Goal: Contribute content

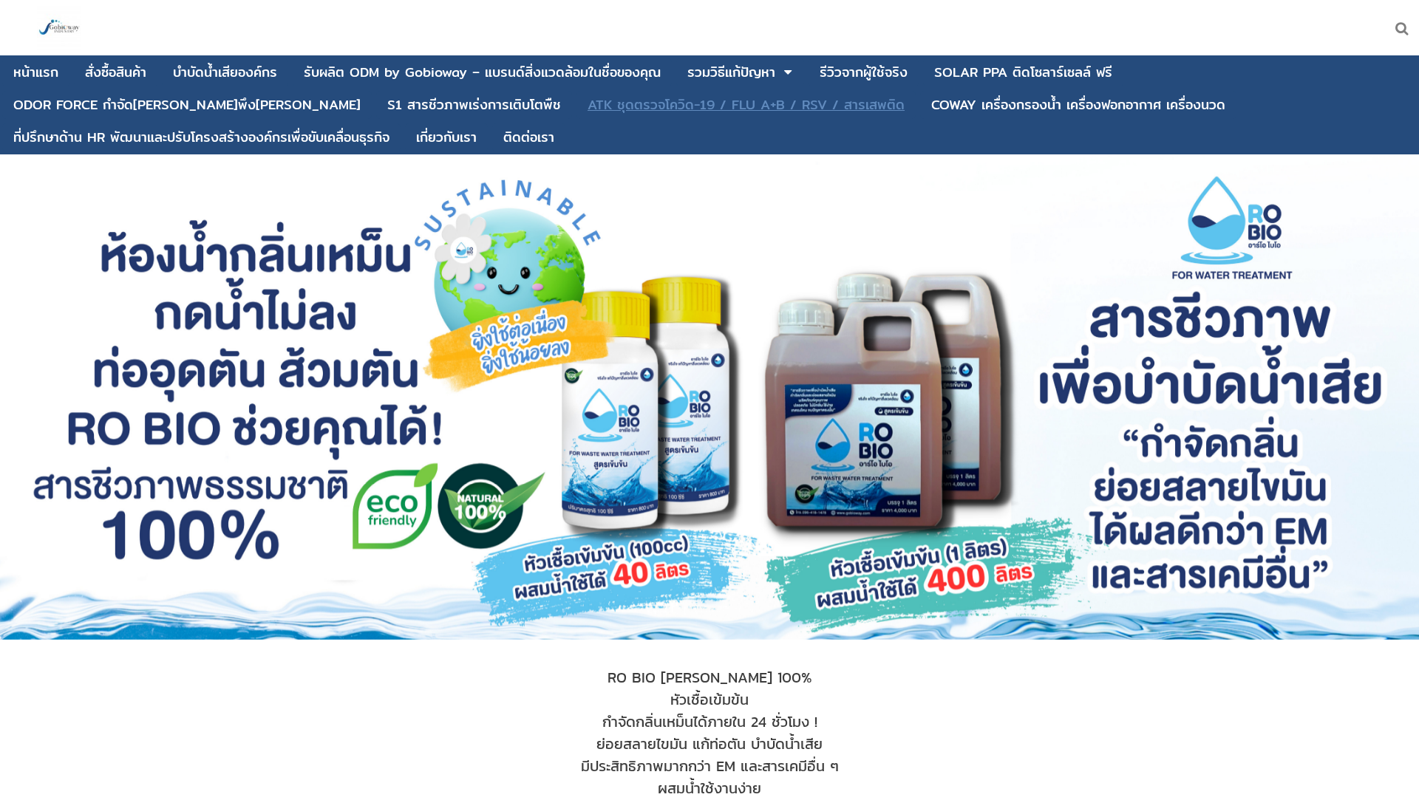
click at [587, 104] on div "ATK ชุดตรวจโควิด-19 / FLU A+B / RSV / สารเสพติด" at bounding box center [745, 104] width 317 height 13
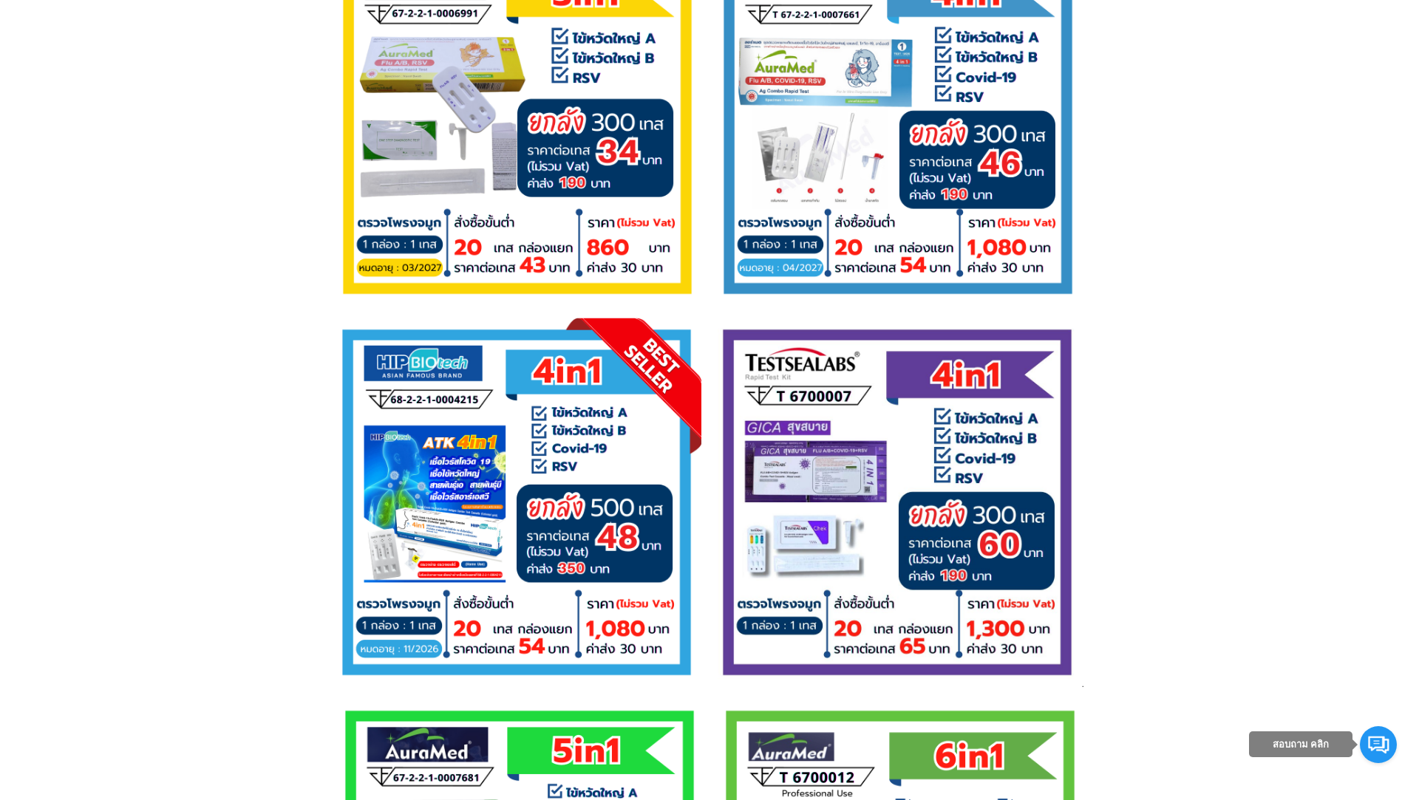
scroll to position [2991, 0]
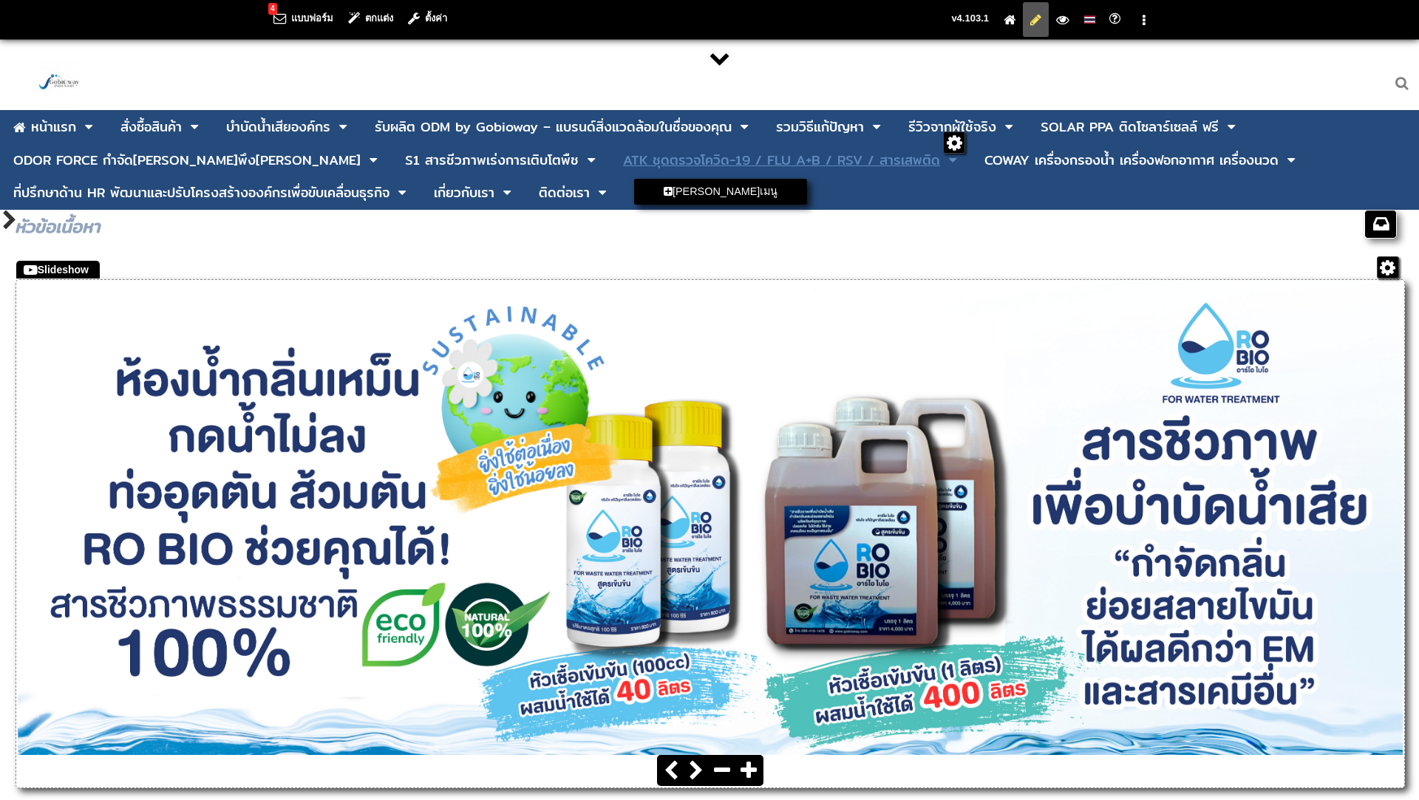
click at [623, 166] on div "ATK ชุดตรวจโควิด-19 / FLU A+B / RSV / สารเสพติด" at bounding box center [781, 160] width 317 height 13
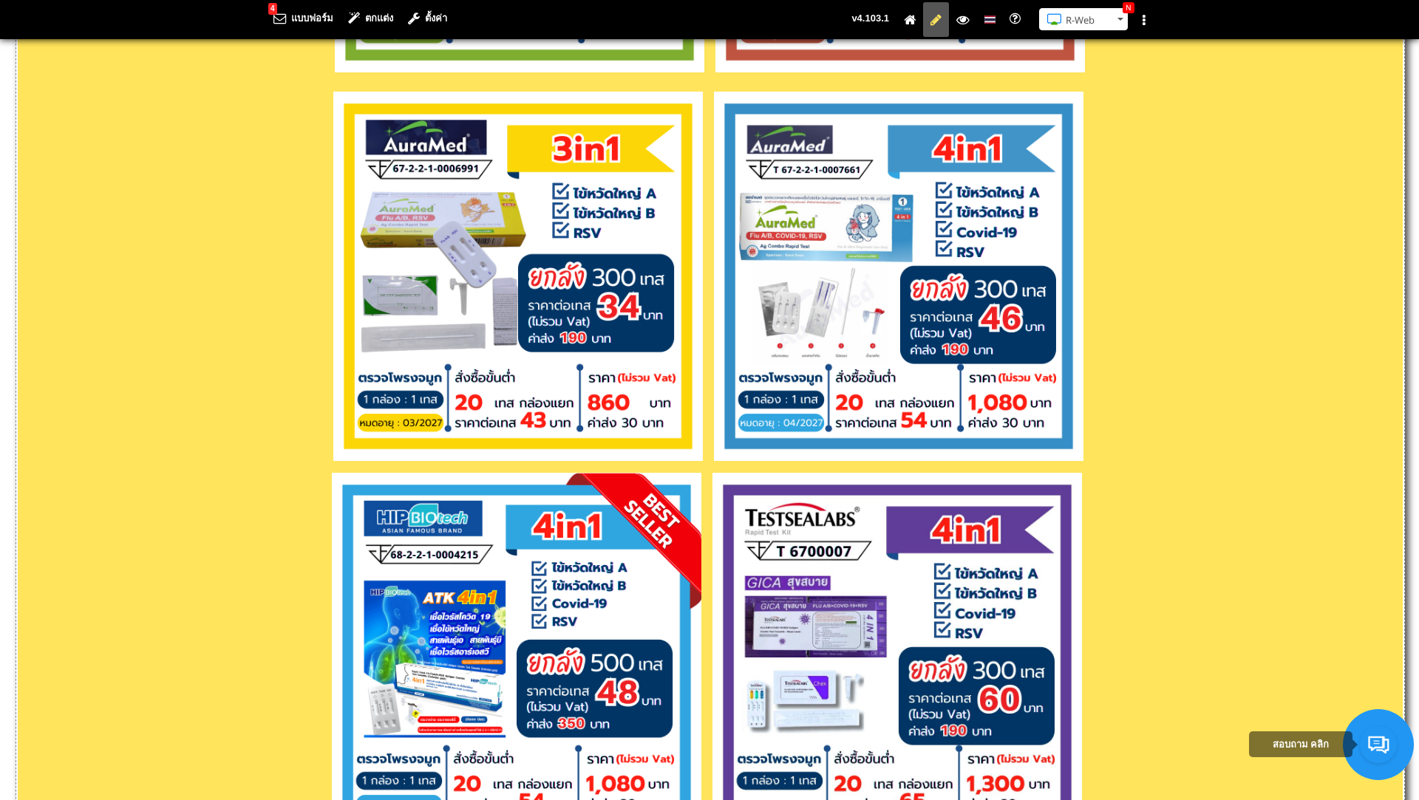
scroll to position [2900, 0]
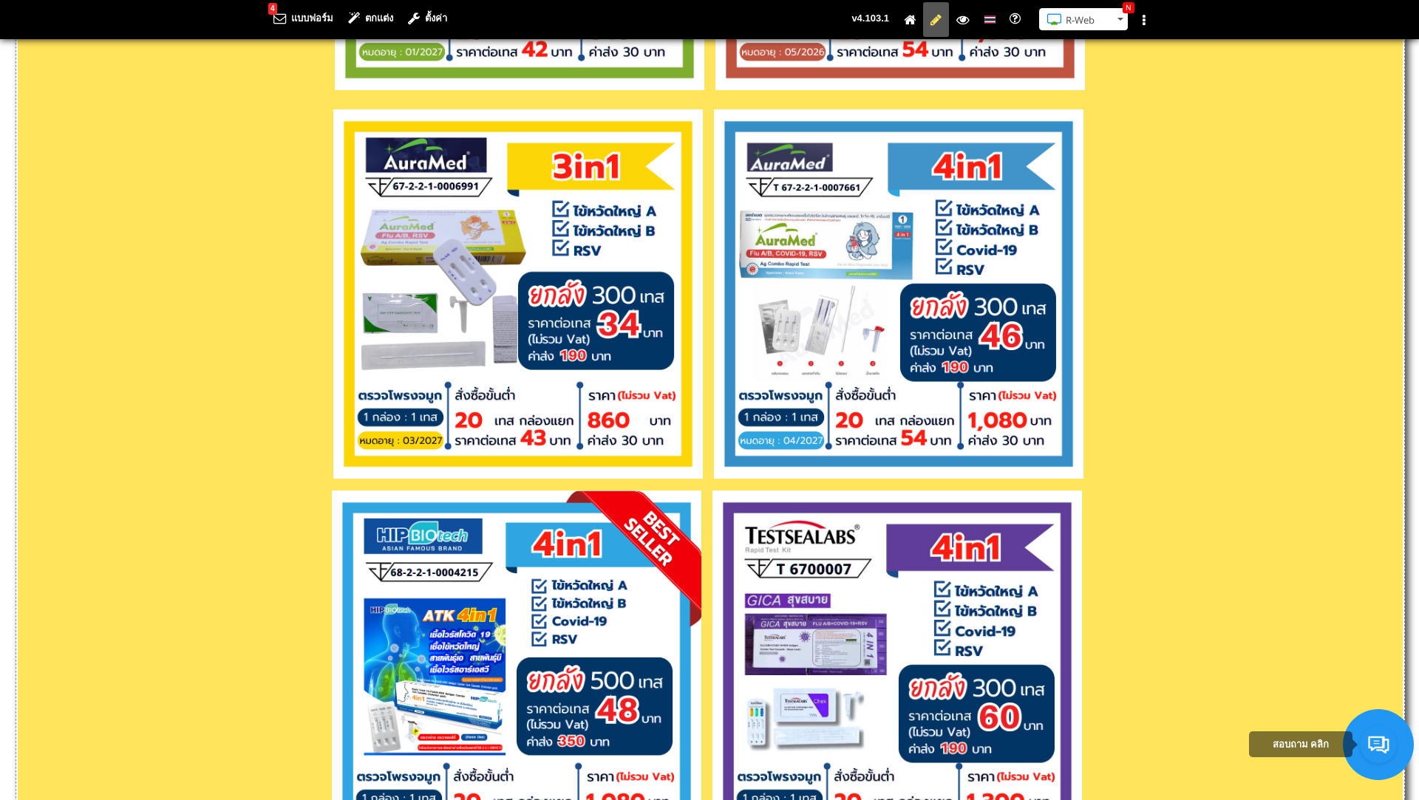
click at [825, 327] on img at bounding box center [898, 293] width 369 height 369
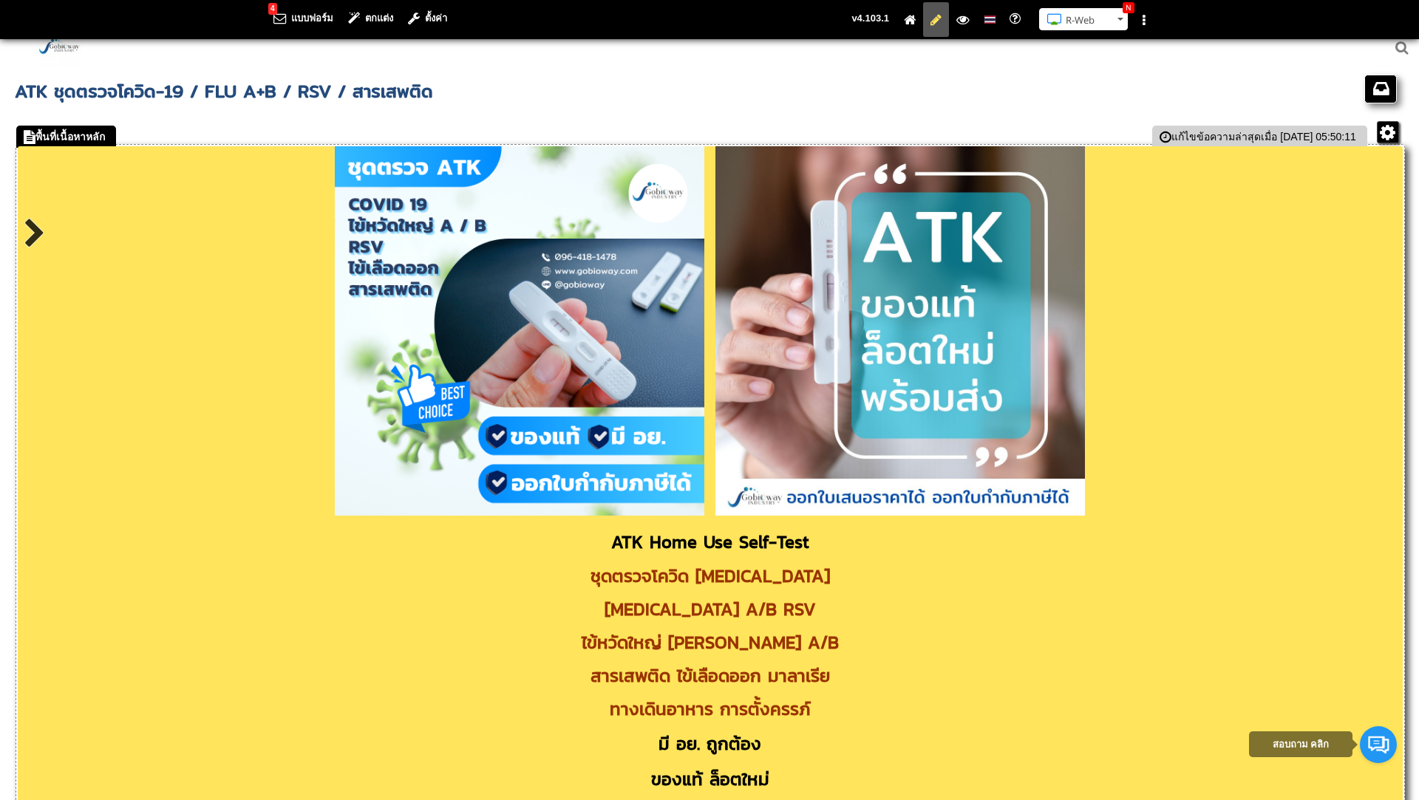
scroll to position [0, 0]
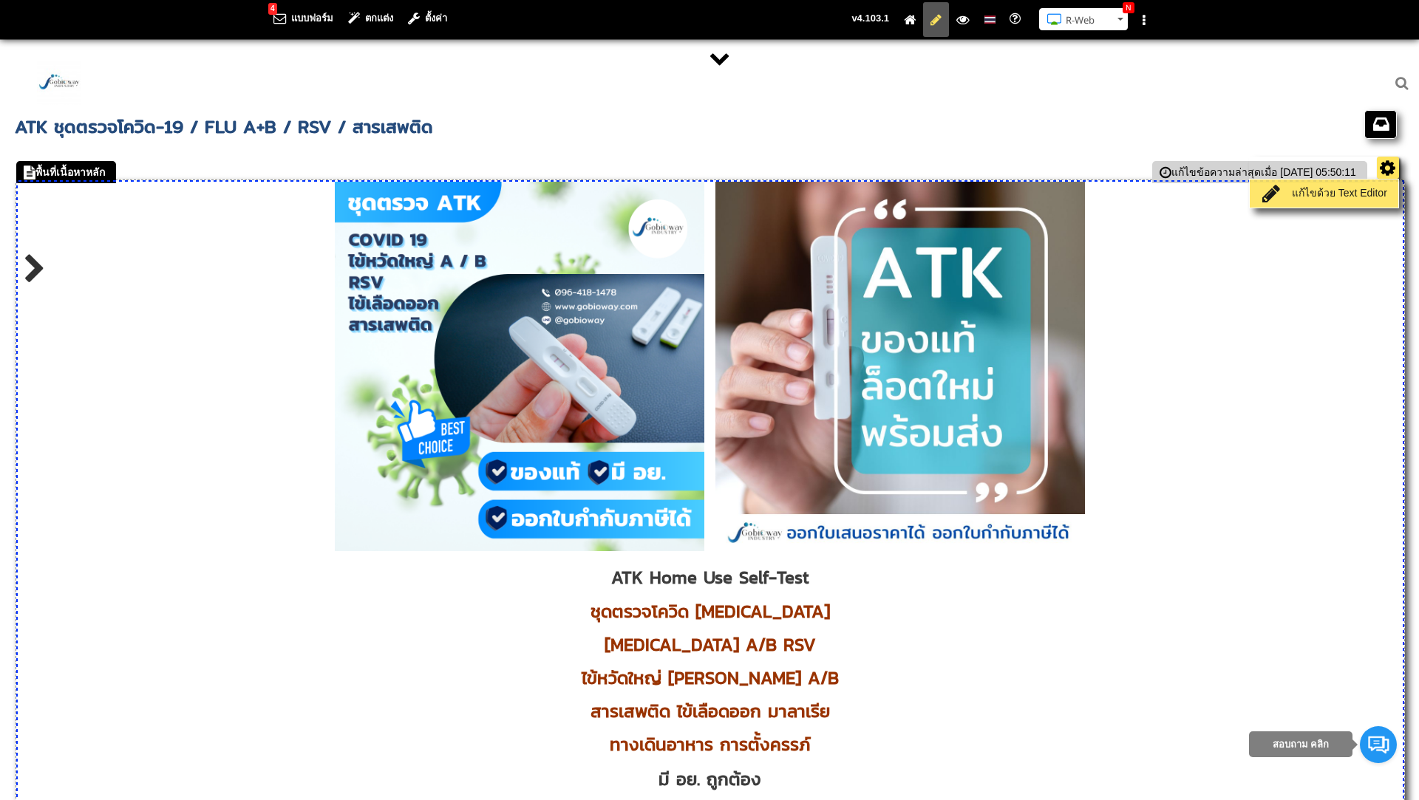
click at [1354, 189] on link "แก้ไขด้วย Text Editor" at bounding box center [1323, 193] width 141 height 21
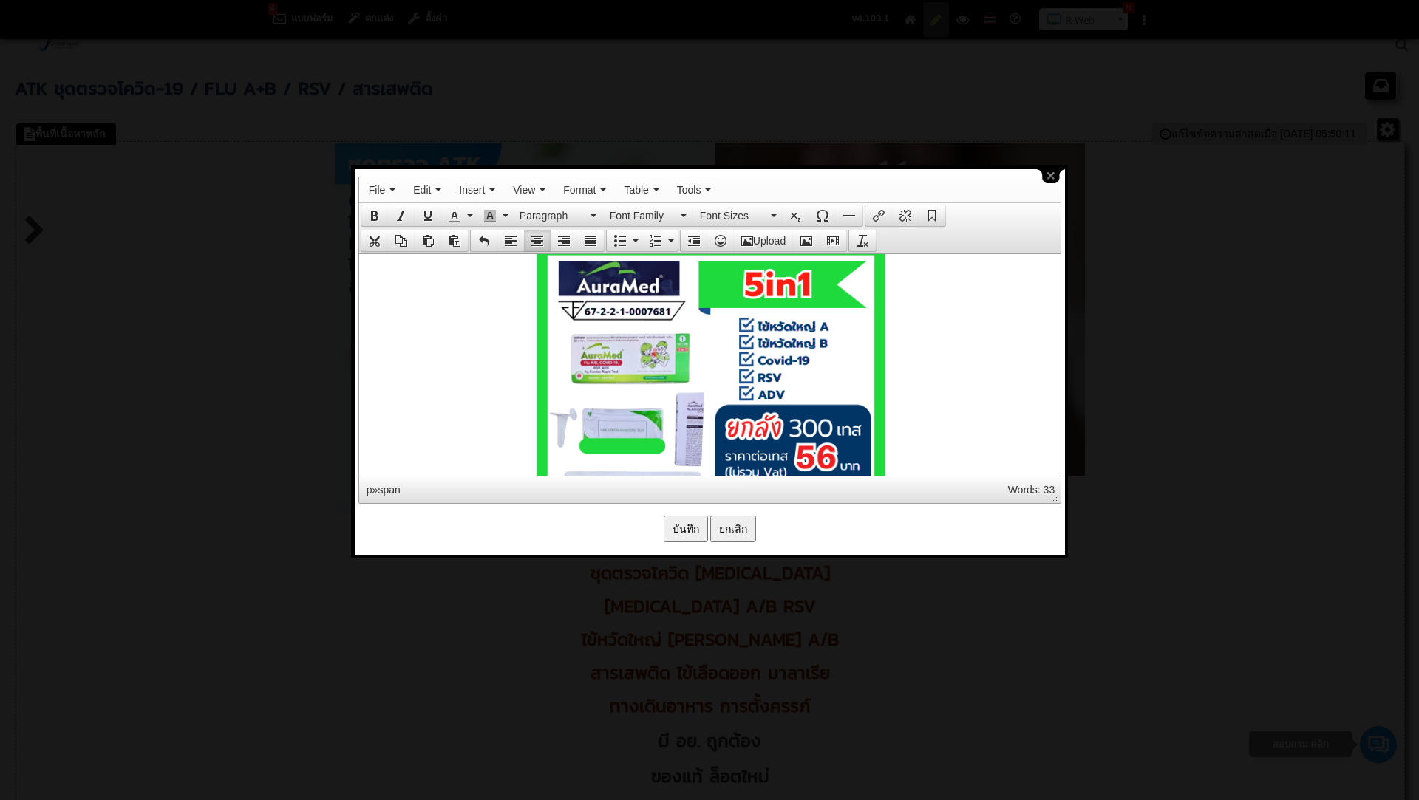
scroll to position [5099, 0]
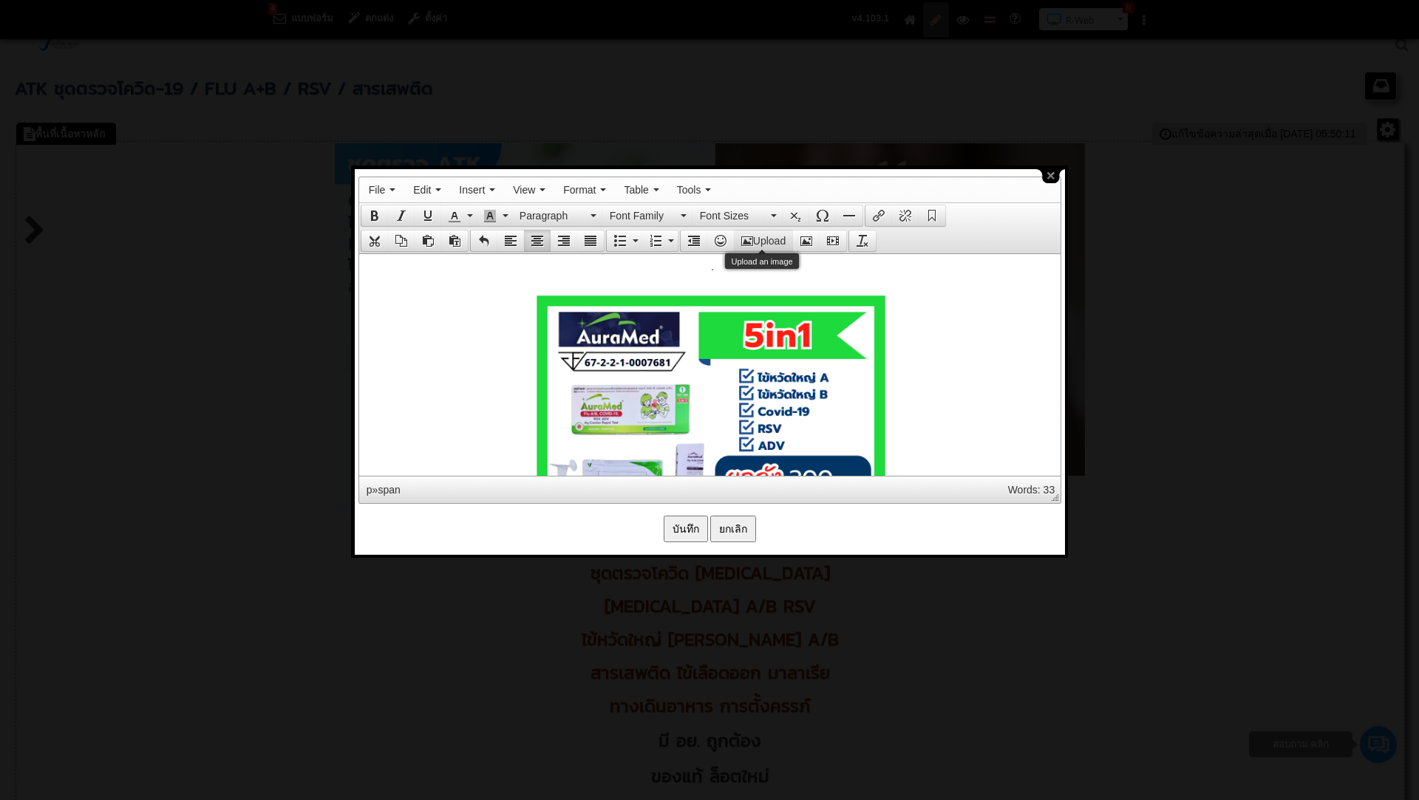
click at [760, 239] on button "Upload" at bounding box center [763, 241] width 59 height 21
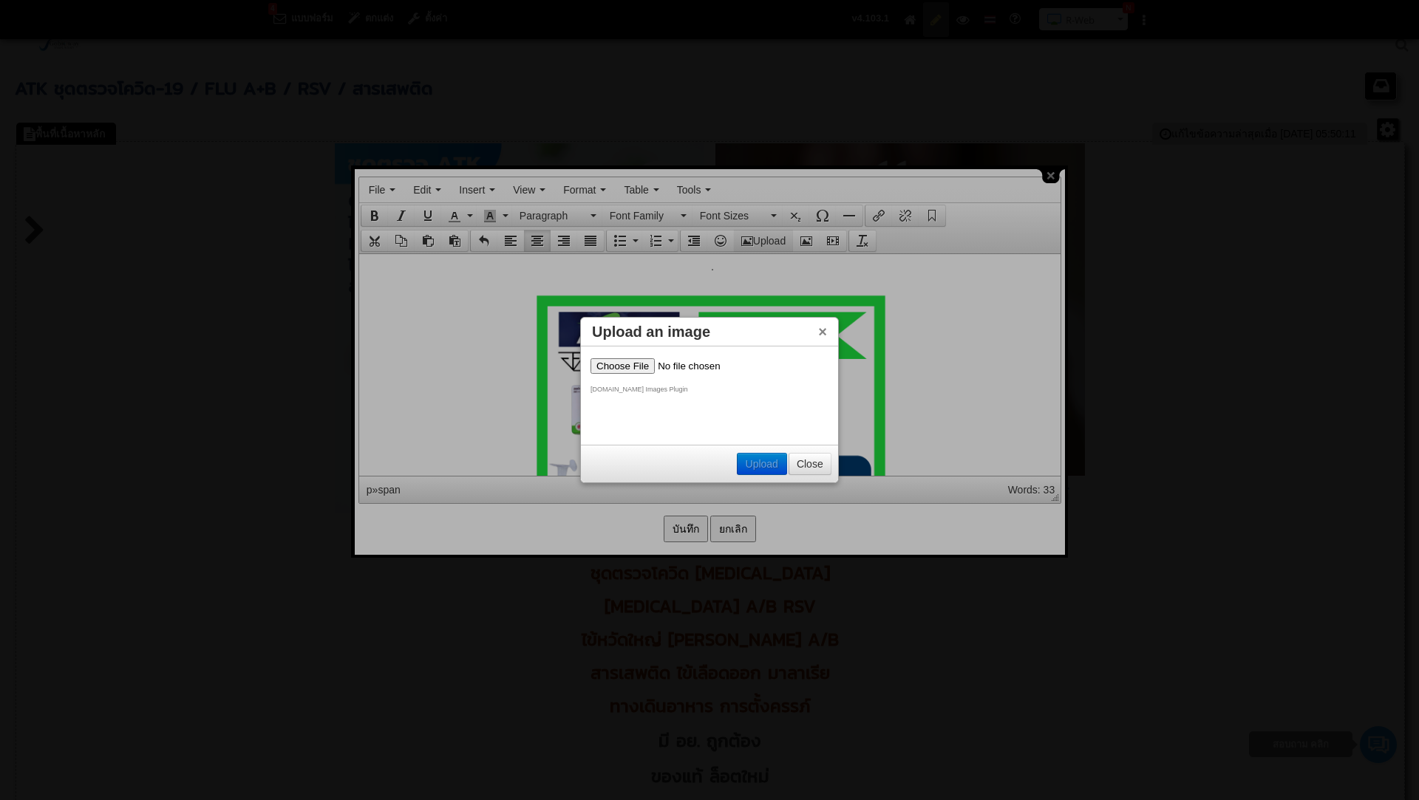
scroll to position [0, 0]
click at [638, 366] on input "file" at bounding box center [683, 366] width 187 height 16
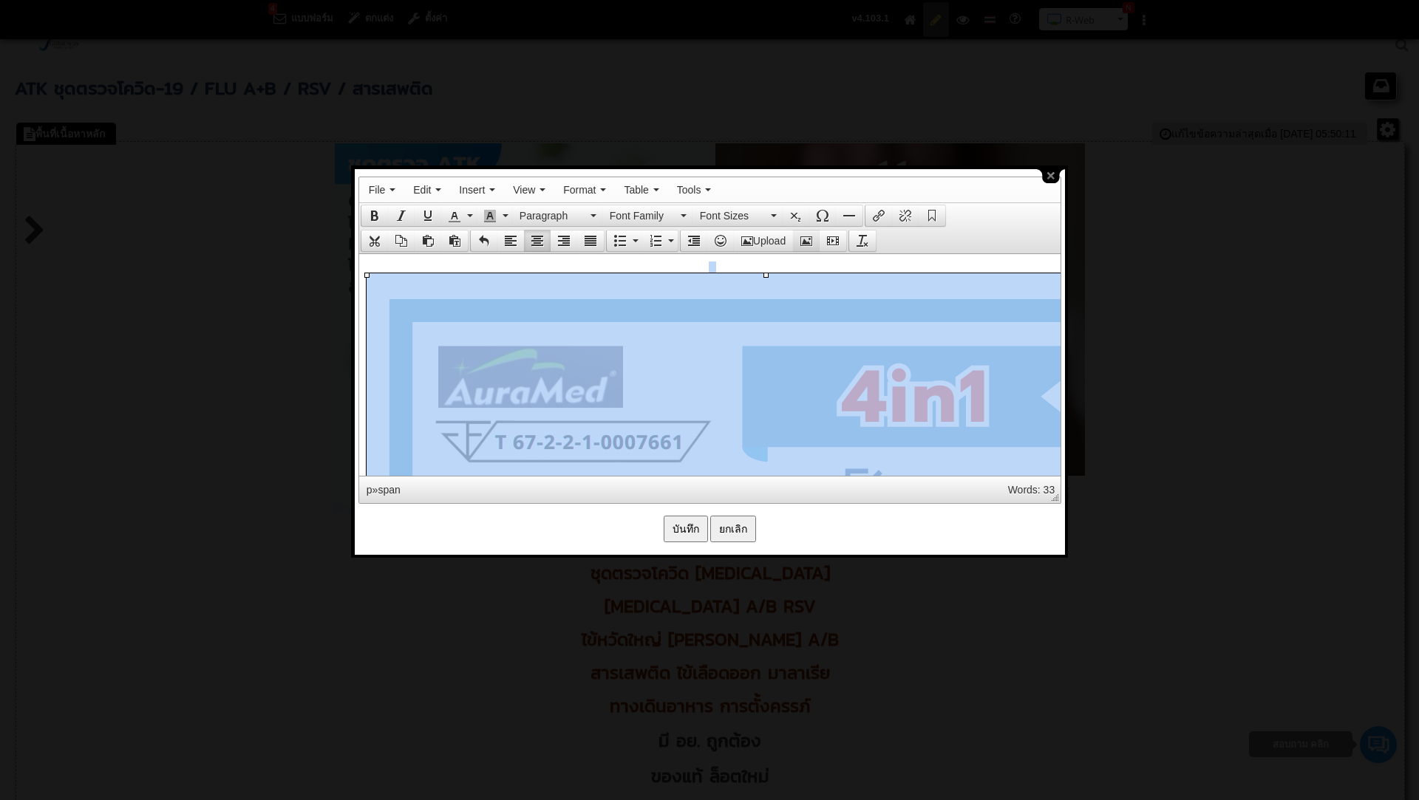
scroll to position [5097, 0]
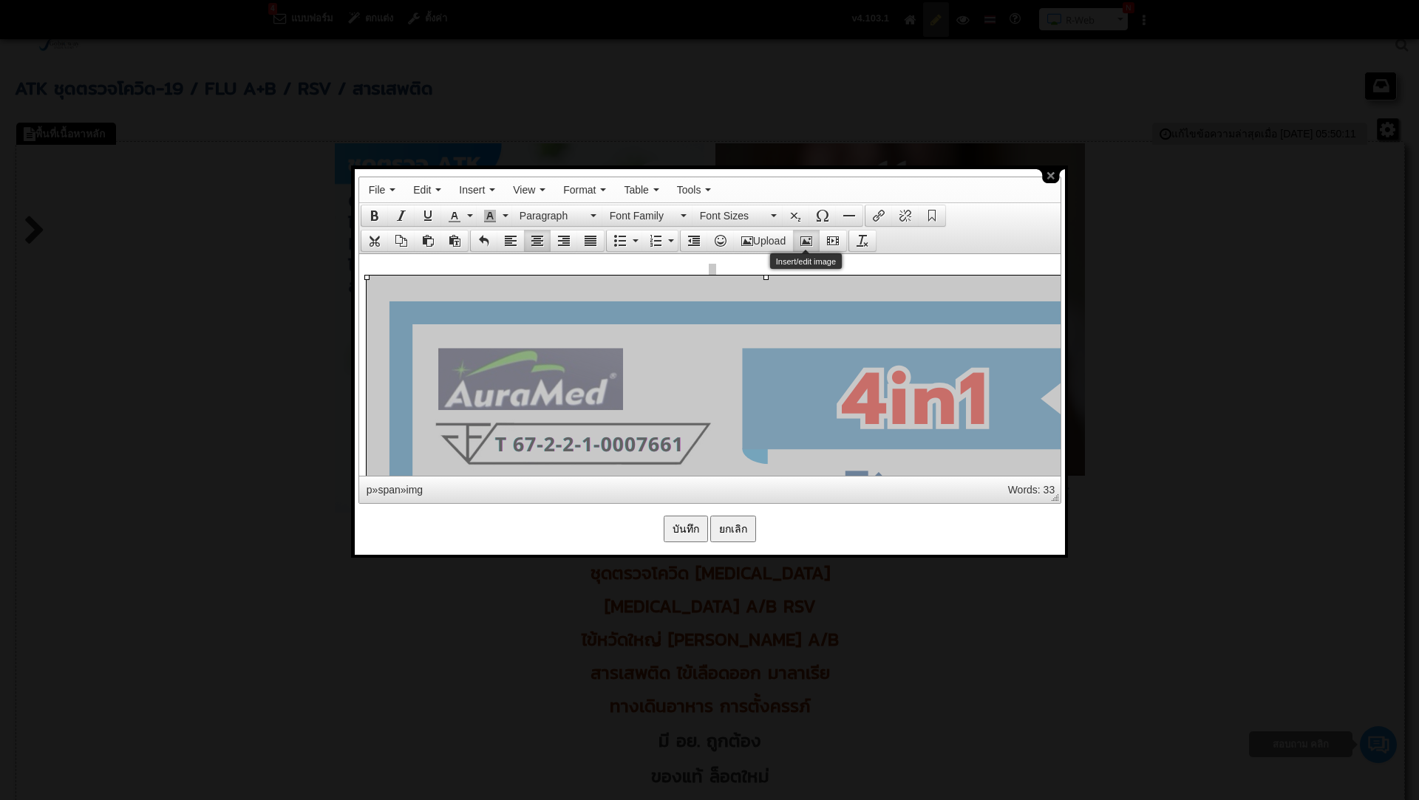
click at [812, 235] on icon "Insert/edit image" at bounding box center [806, 241] width 12 height 12
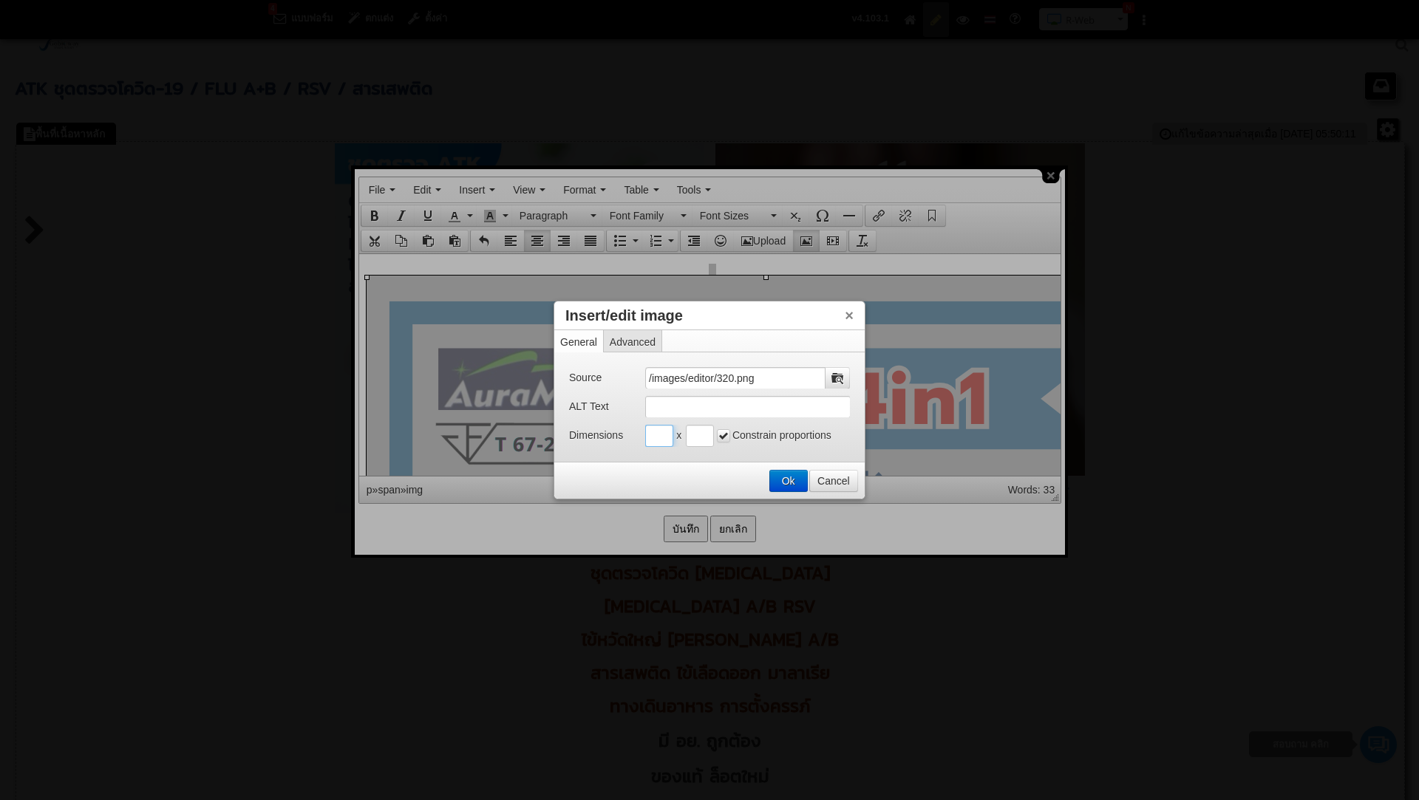
click at [657, 437] on input "Insert/edit image" at bounding box center [659, 436] width 28 height 22
type input "500"
click at [694, 438] on input "Insert/edit image" at bounding box center [700, 436] width 28 height 22
type input "500"
click at [785, 478] on button "Ok" at bounding box center [788, 481] width 37 height 21
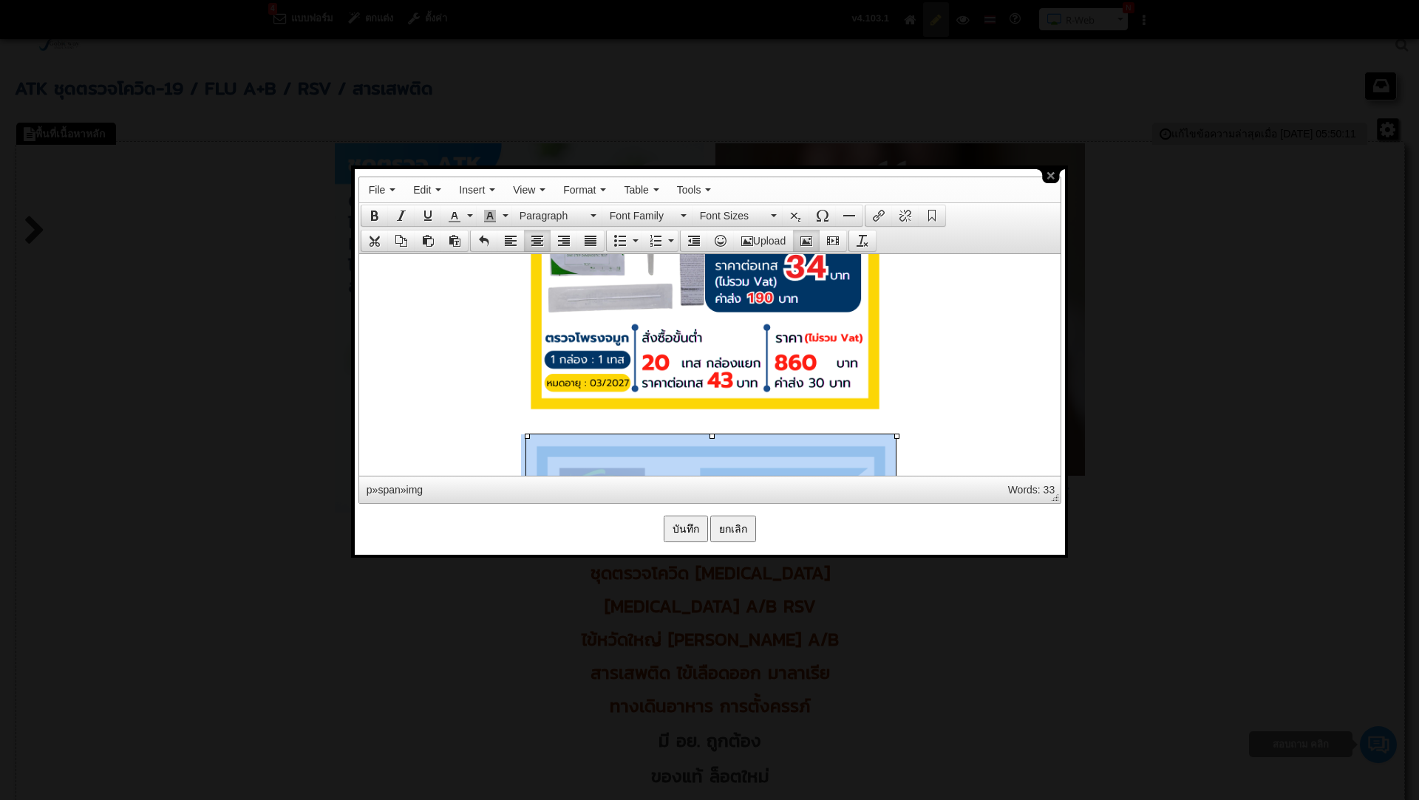
scroll to position [4957, 0]
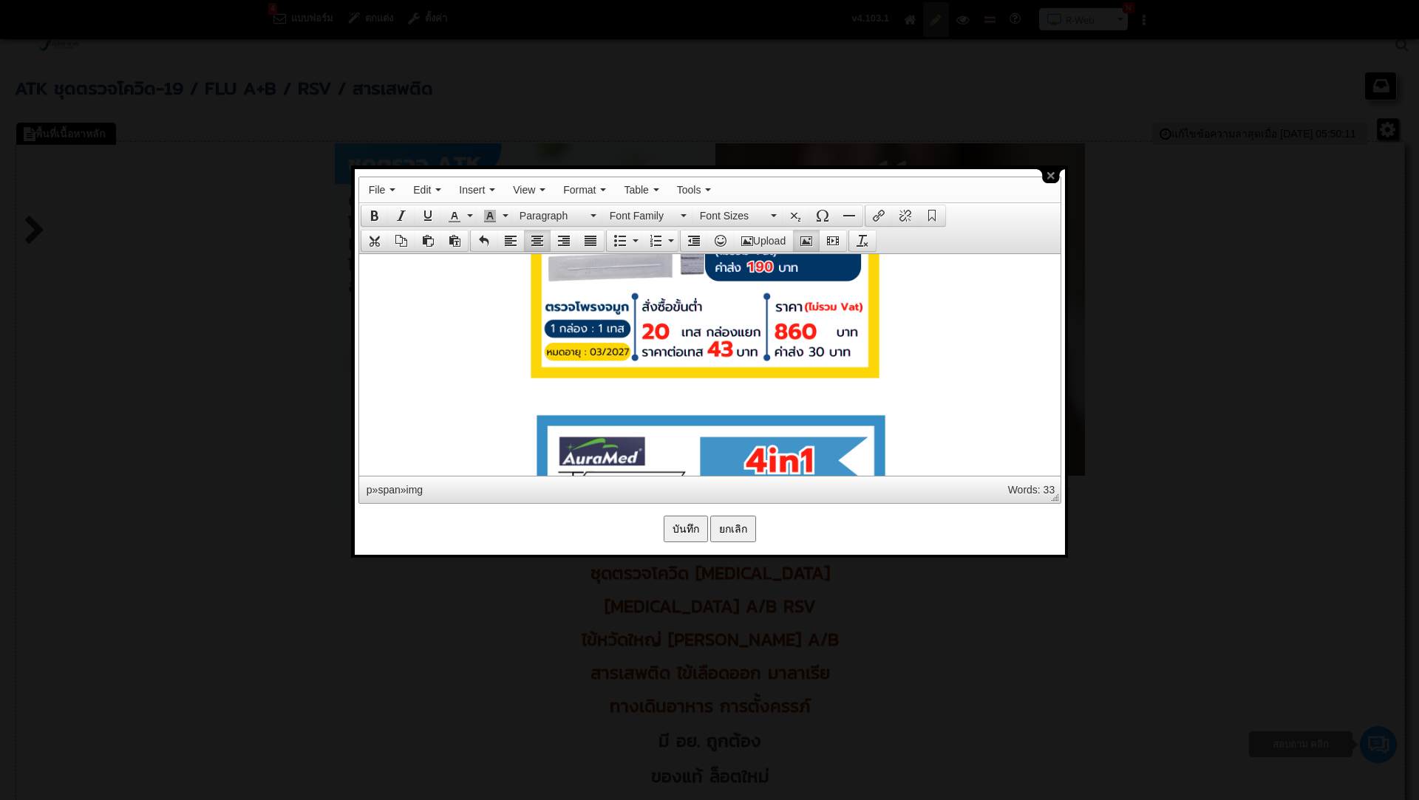
click at [919, 419] on p "." at bounding box center [709, 589] width 686 height 372
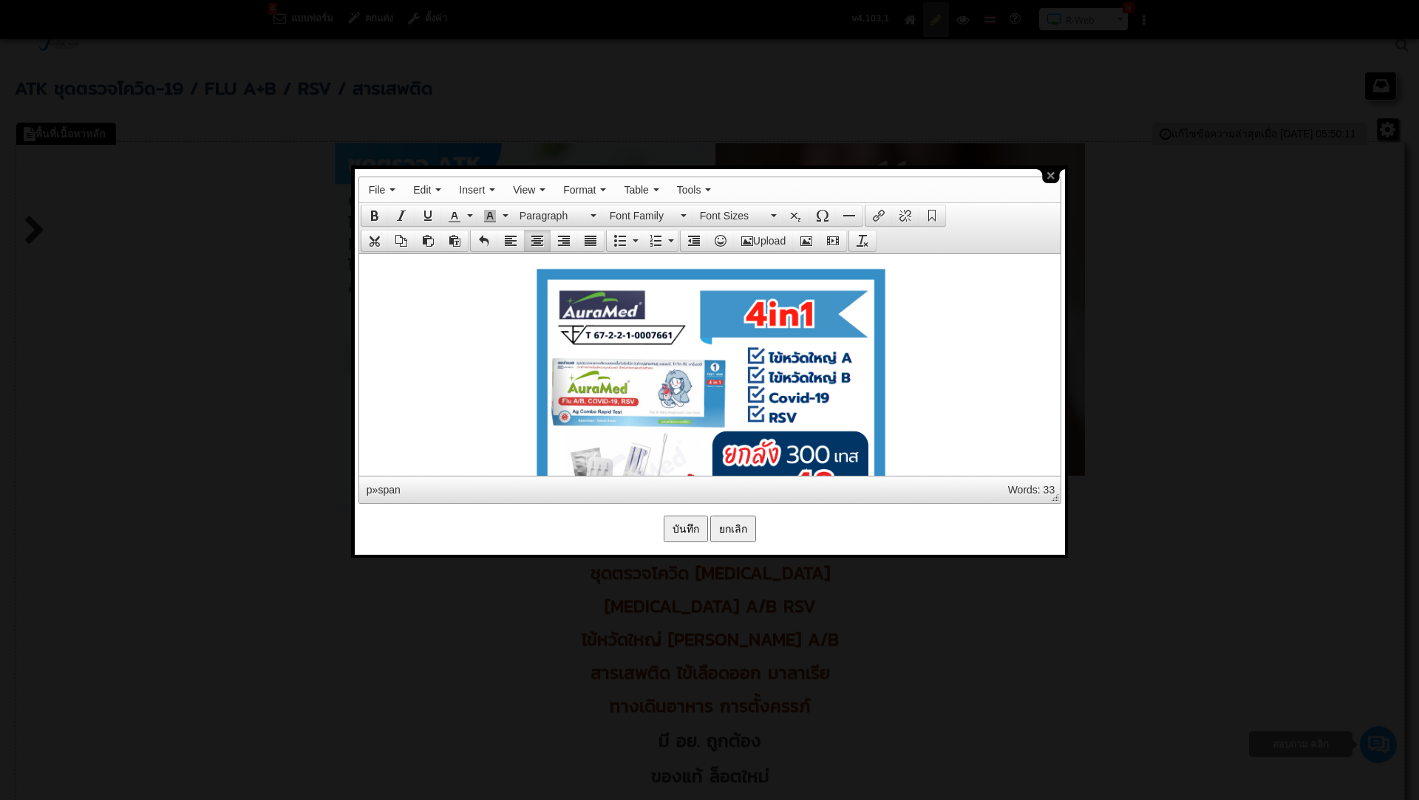
click at [919, 420] on p "." at bounding box center [709, 442] width 686 height 372
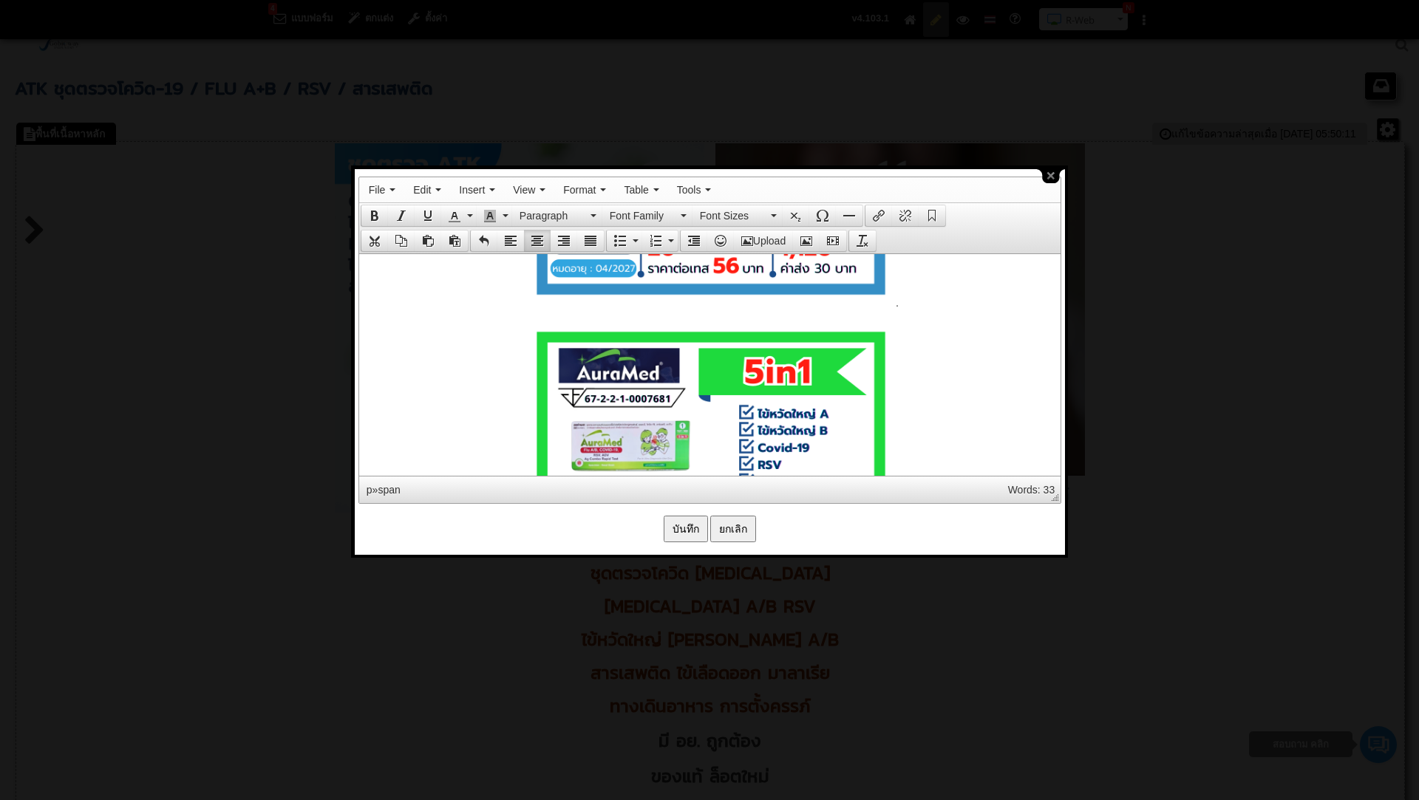
scroll to position [5432, 0]
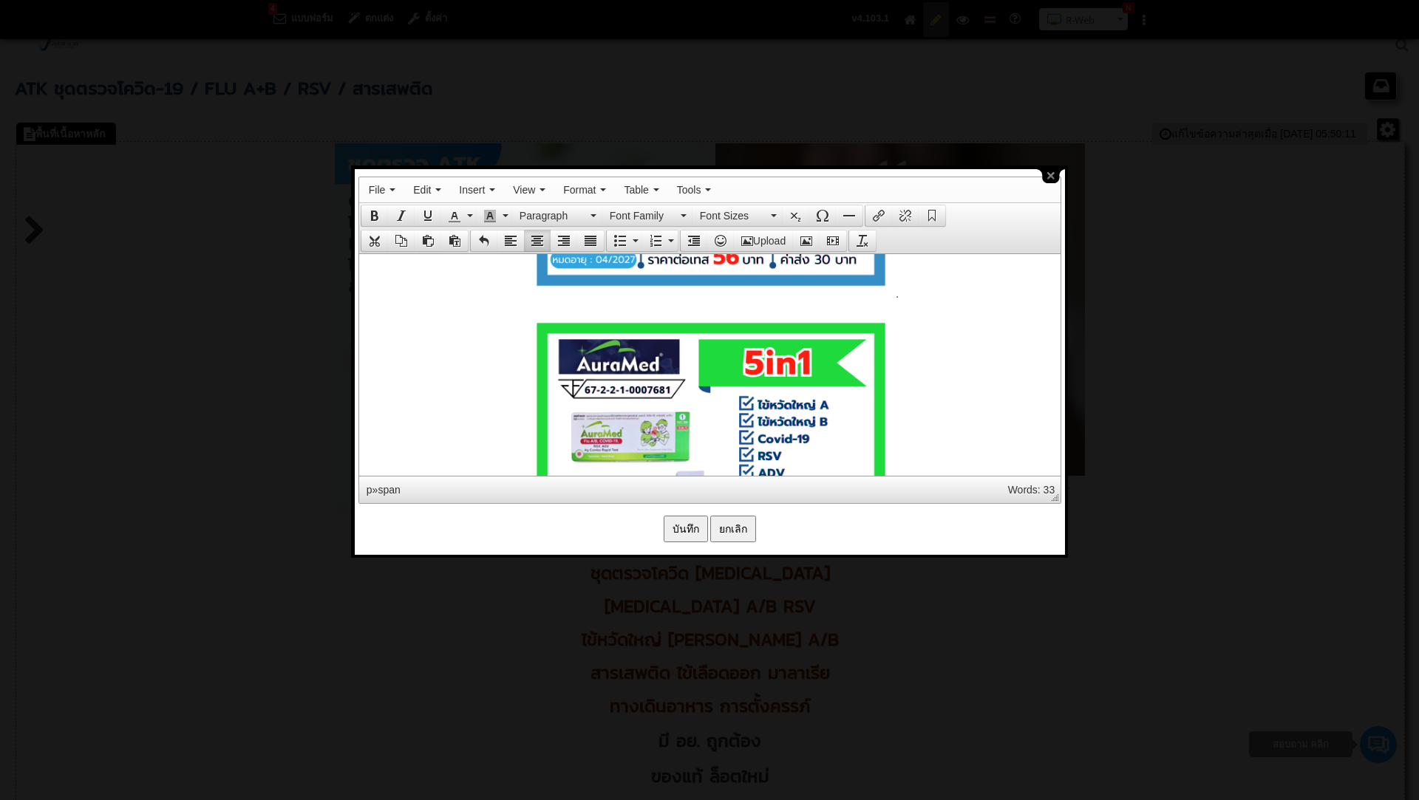
click at [907, 286] on p "." at bounding box center [709, 114] width 686 height 372
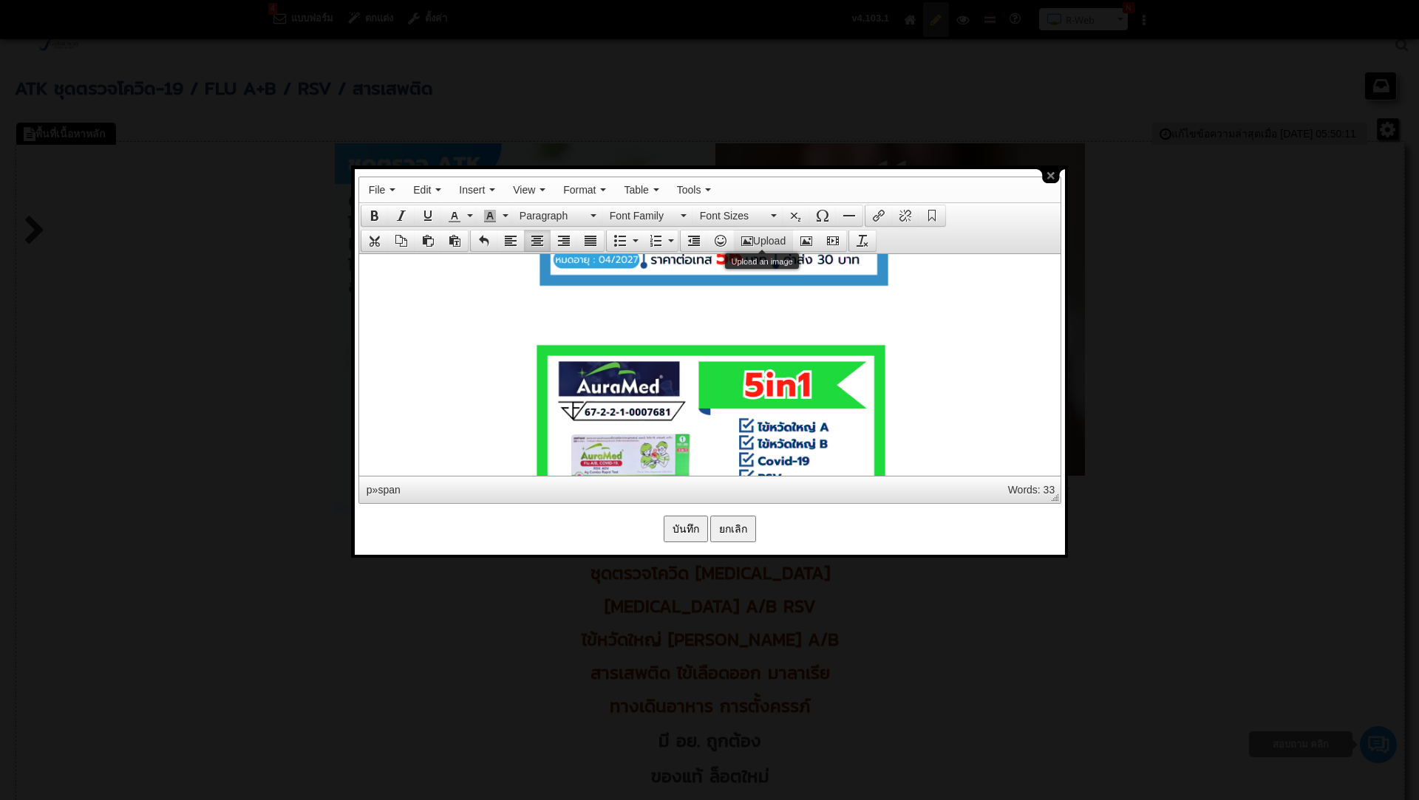
click at [769, 240] on button "Upload" at bounding box center [763, 241] width 59 height 21
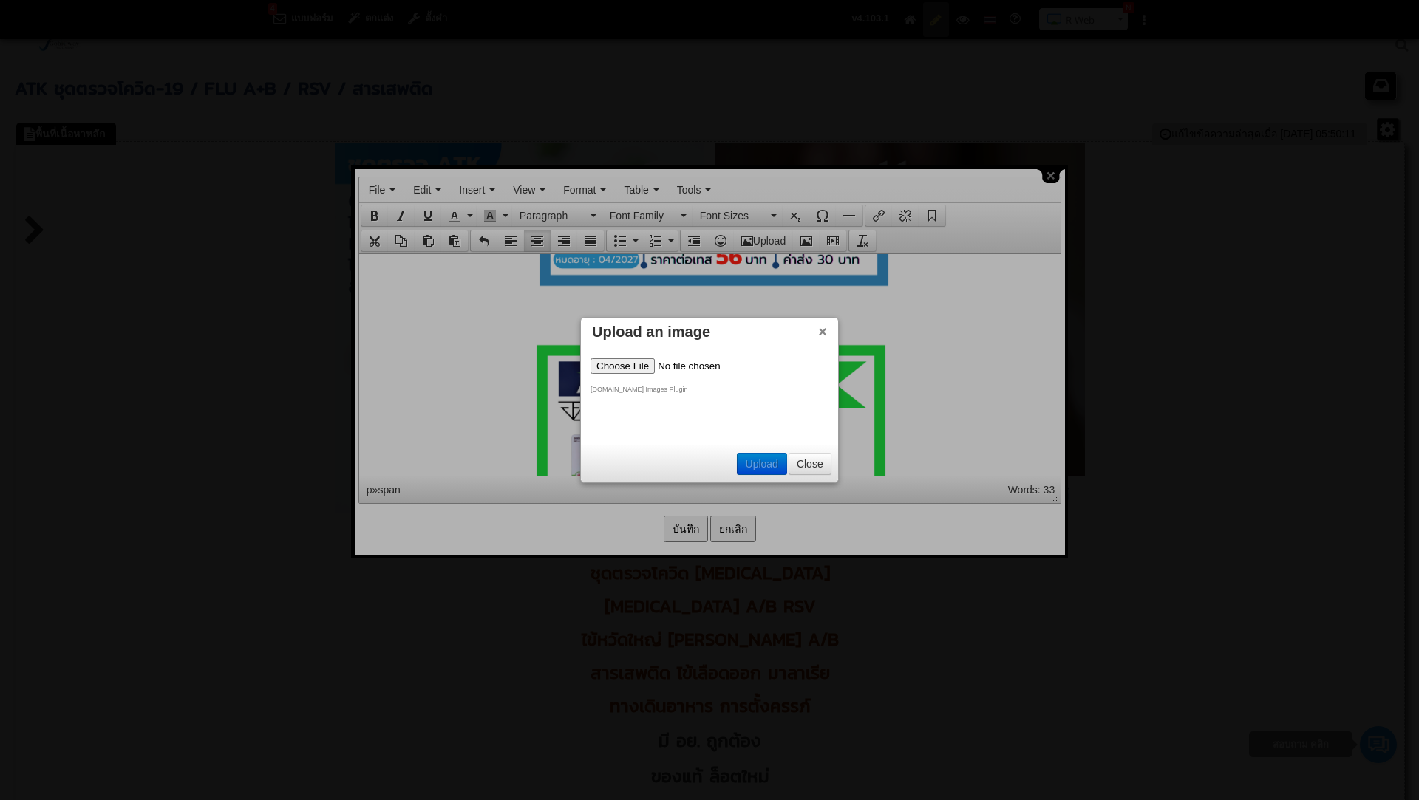
scroll to position [0, 0]
click at [618, 372] on input "file" at bounding box center [683, 366] width 187 height 16
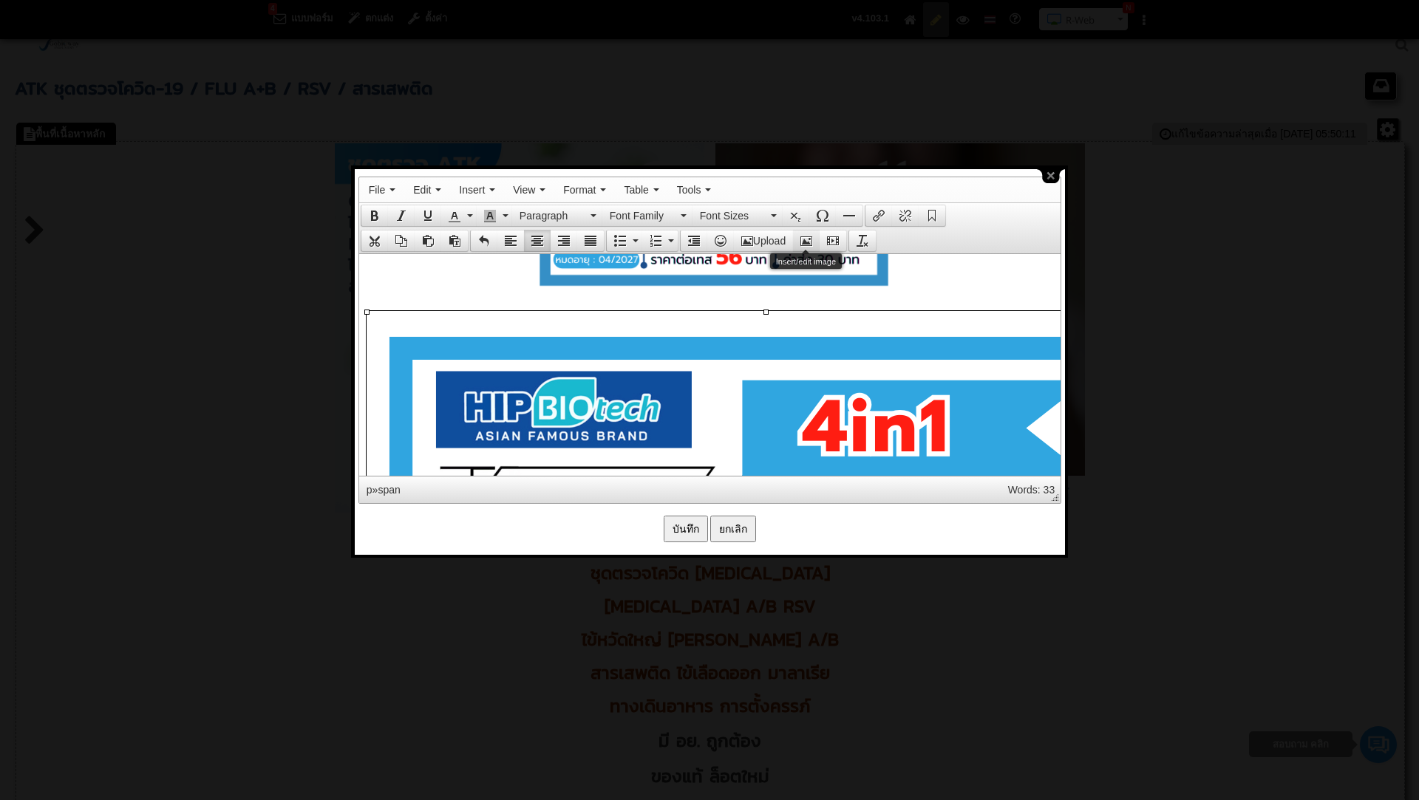
click at [806, 239] on icon "Insert/edit image" at bounding box center [806, 241] width 12 height 12
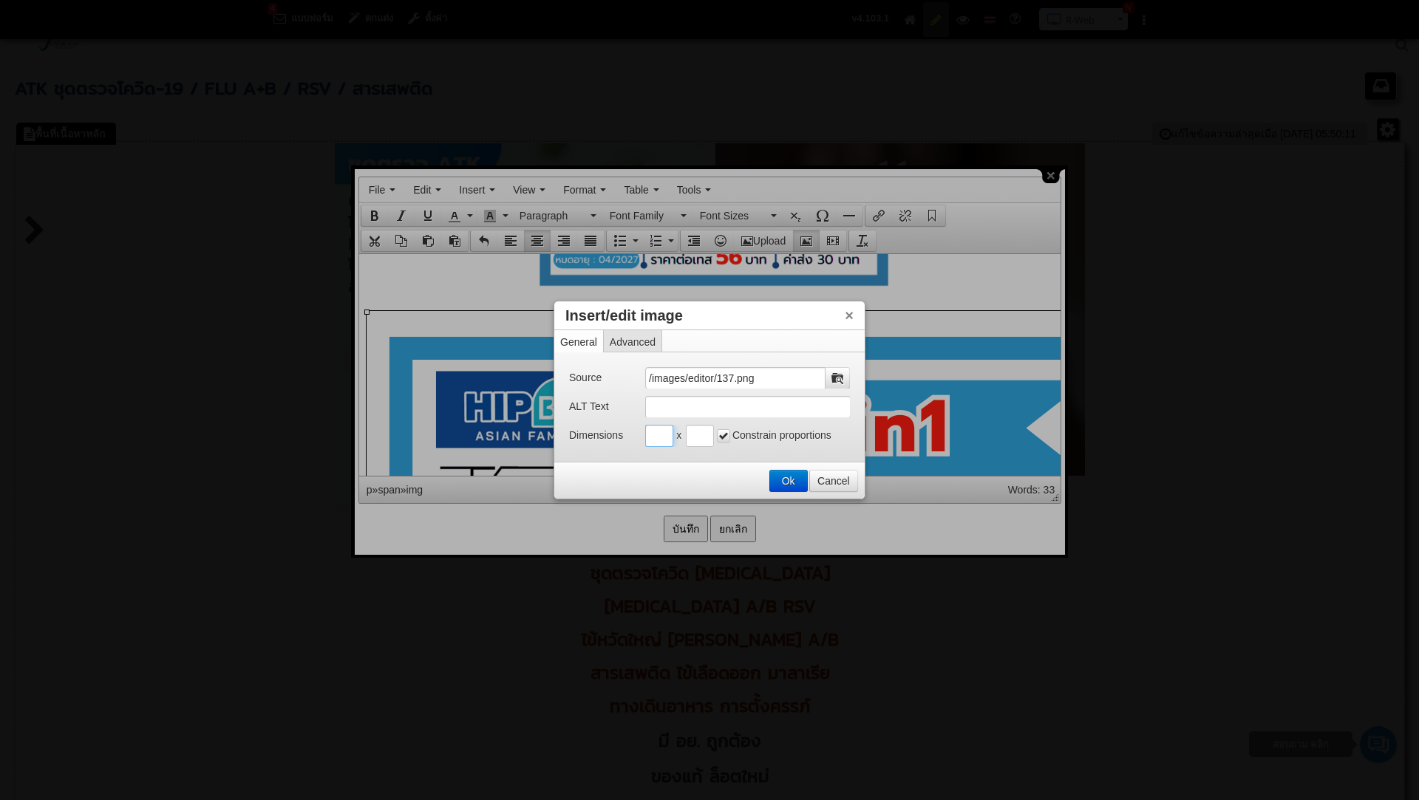
click at [653, 438] on input "Insert/edit image" at bounding box center [659, 436] width 28 height 22
type input "500"
click at [701, 437] on input "Insert/edit image" at bounding box center [700, 436] width 28 height 22
type input "500"
click at [792, 471] on button "Ok" at bounding box center [788, 481] width 37 height 21
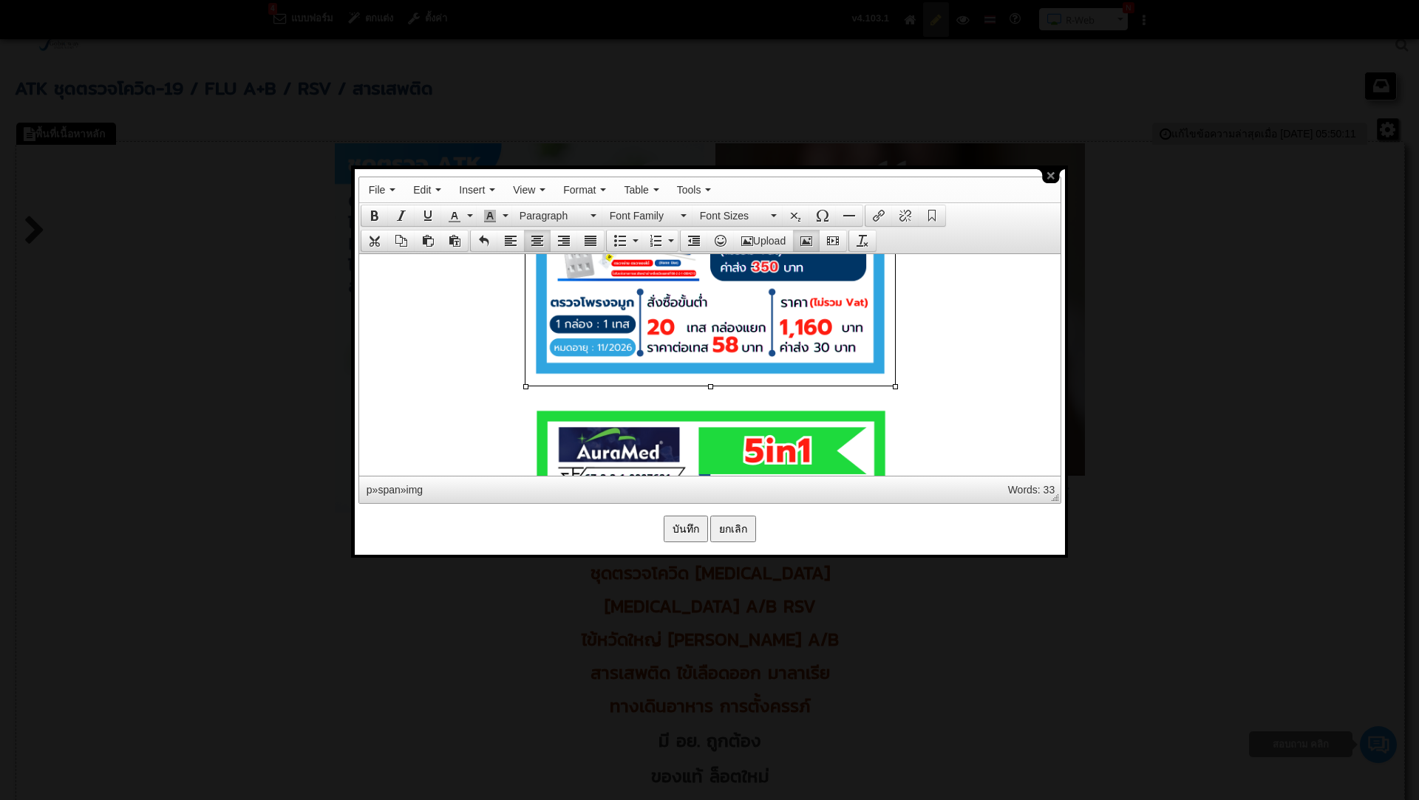
scroll to position [5745, 0]
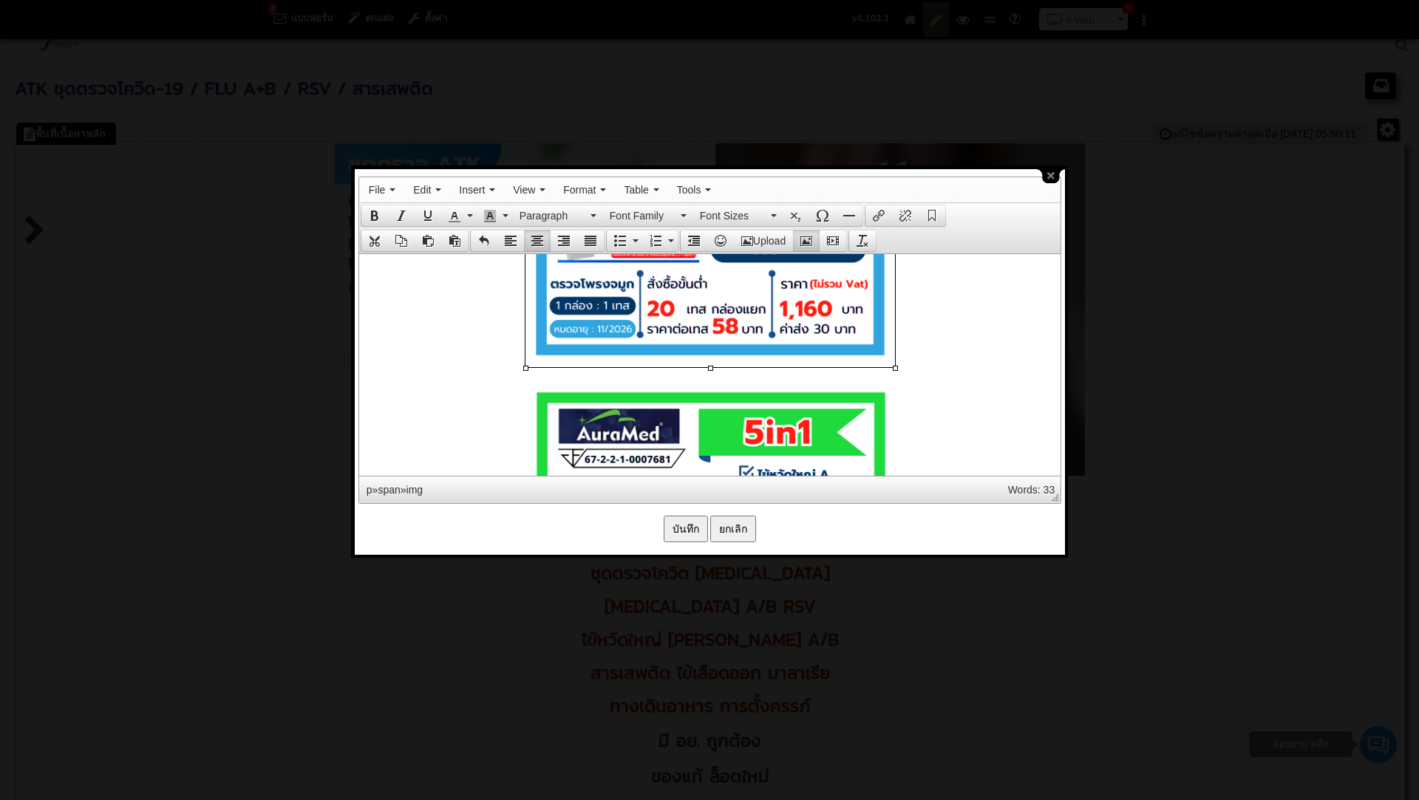
click at [924, 369] on p at bounding box center [709, 183] width 686 height 372
click at [930, 351] on p at bounding box center [709, 183] width 686 height 372
click at [821, 369] on span at bounding box center [709, 363] width 369 height 11
click at [767, 388] on img at bounding box center [709, 564] width 369 height 369
click at [763, 382] on img at bounding box center [709, 564] width 369 height 369
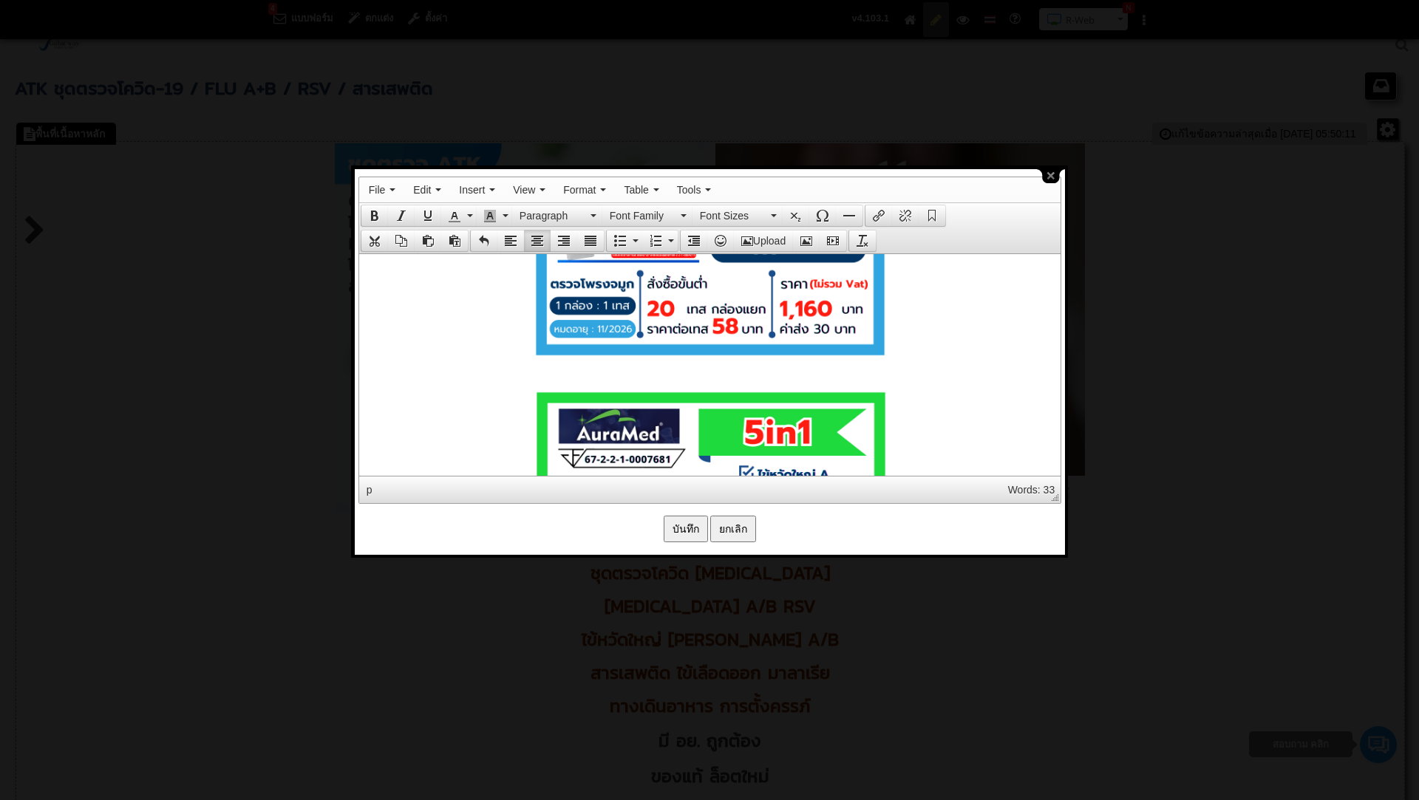
click at [886, 345] on img at bounding box center [709, 181] width 369 height 369
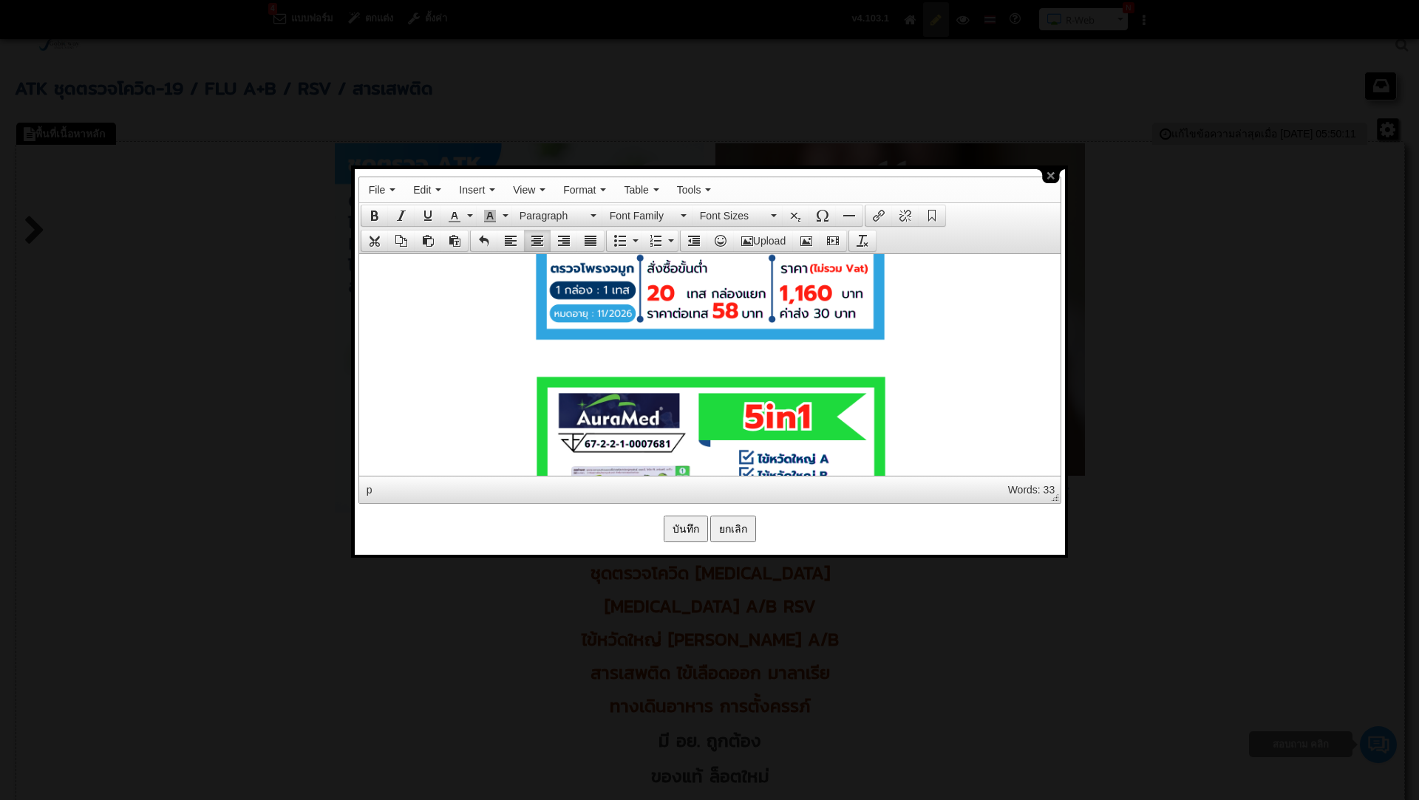
scroll to position [5780, 0]
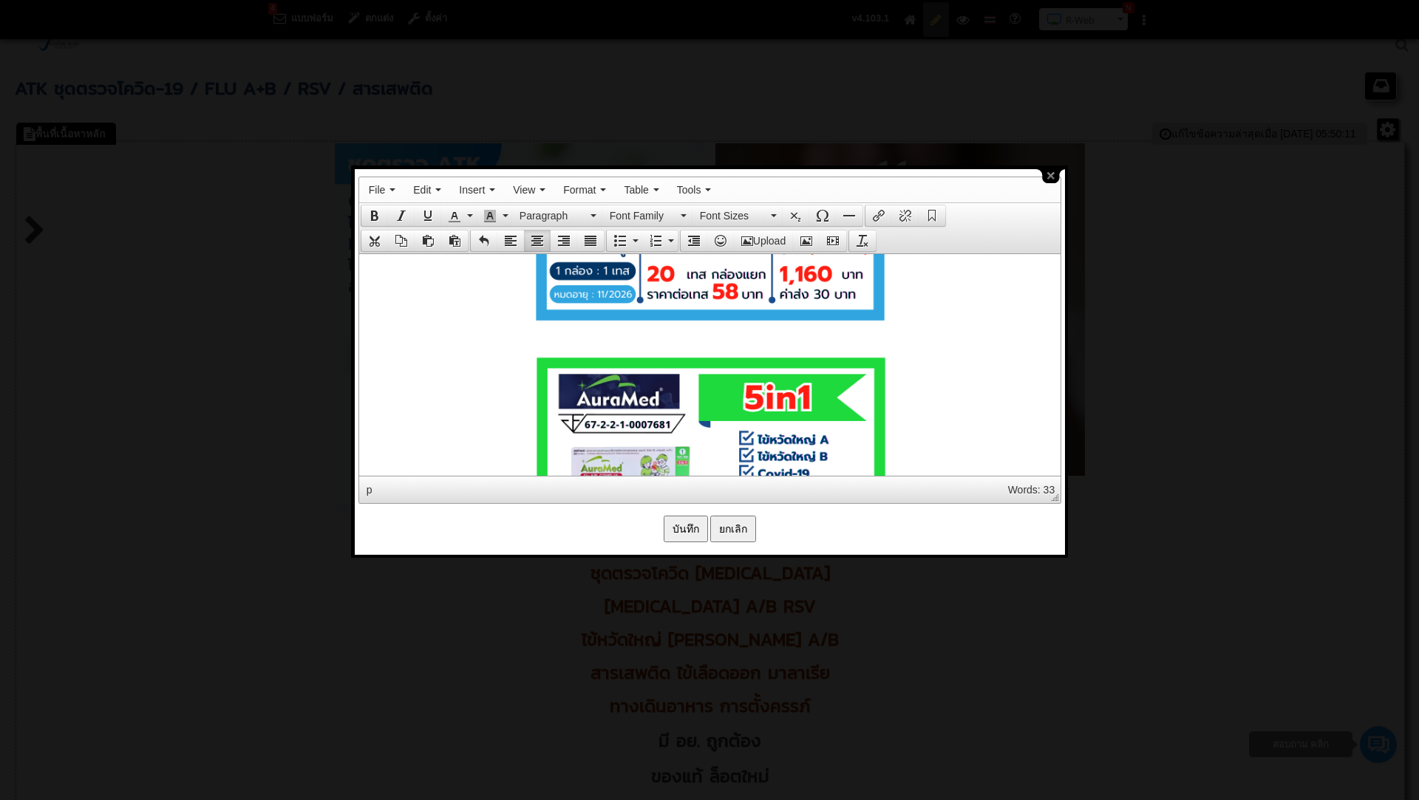
click at [894, 329] on p at bounding box center [709, 148] width 686 height 372
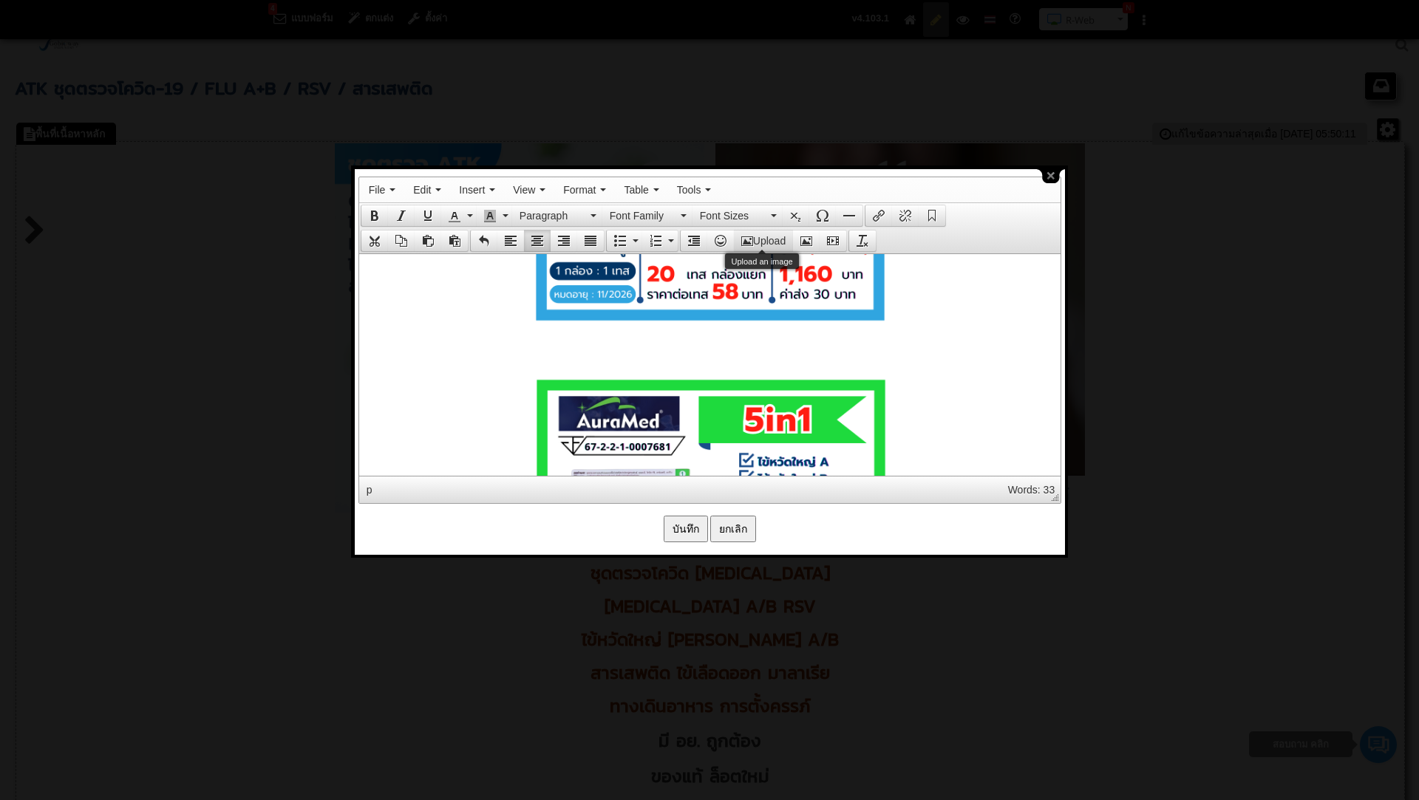
click at [773, 238] on button "Upload" at bounding box center [763, 241] width 59 height 21
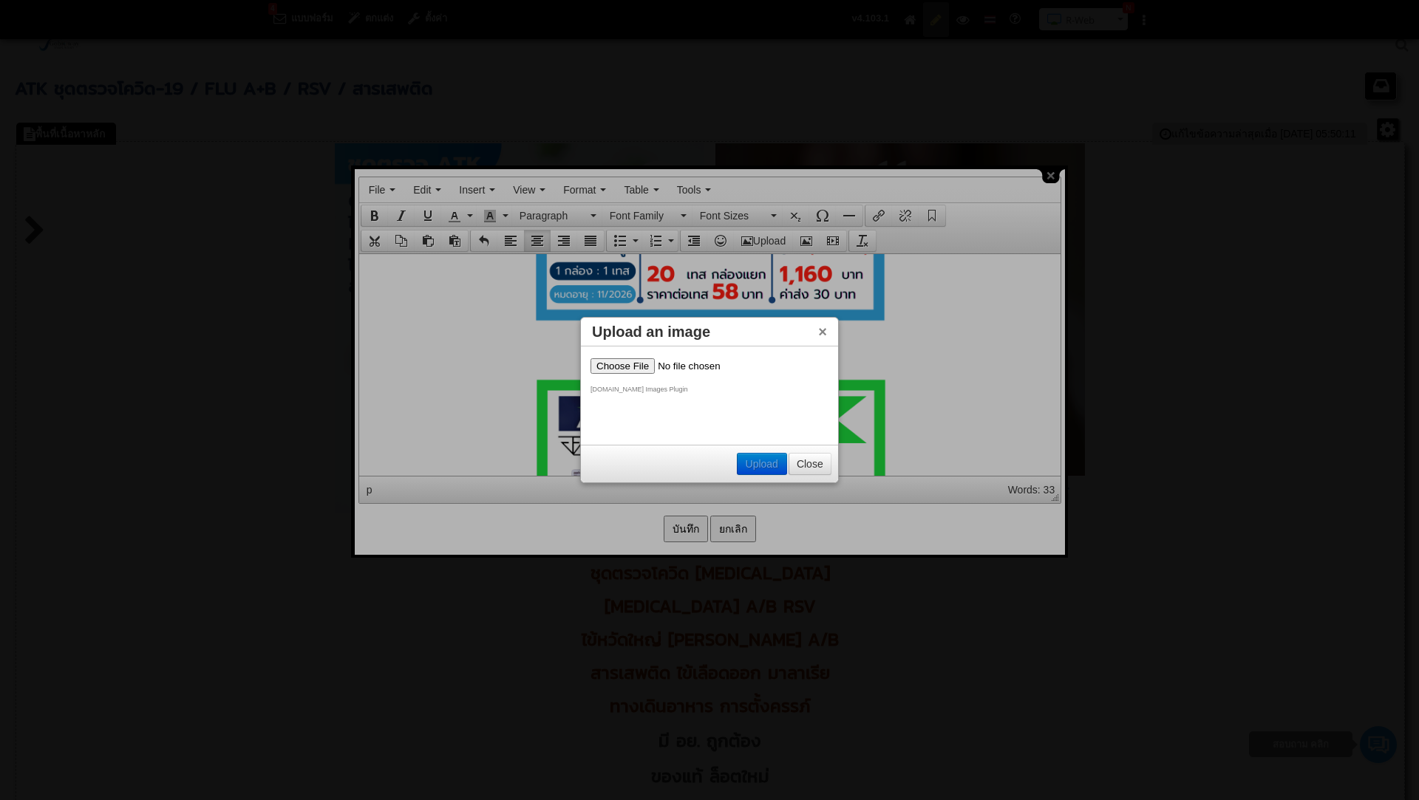
scroll to position [0, 0]
click at [612, 364] on input "file" at bounding box center [683, 366] width 187 height 16
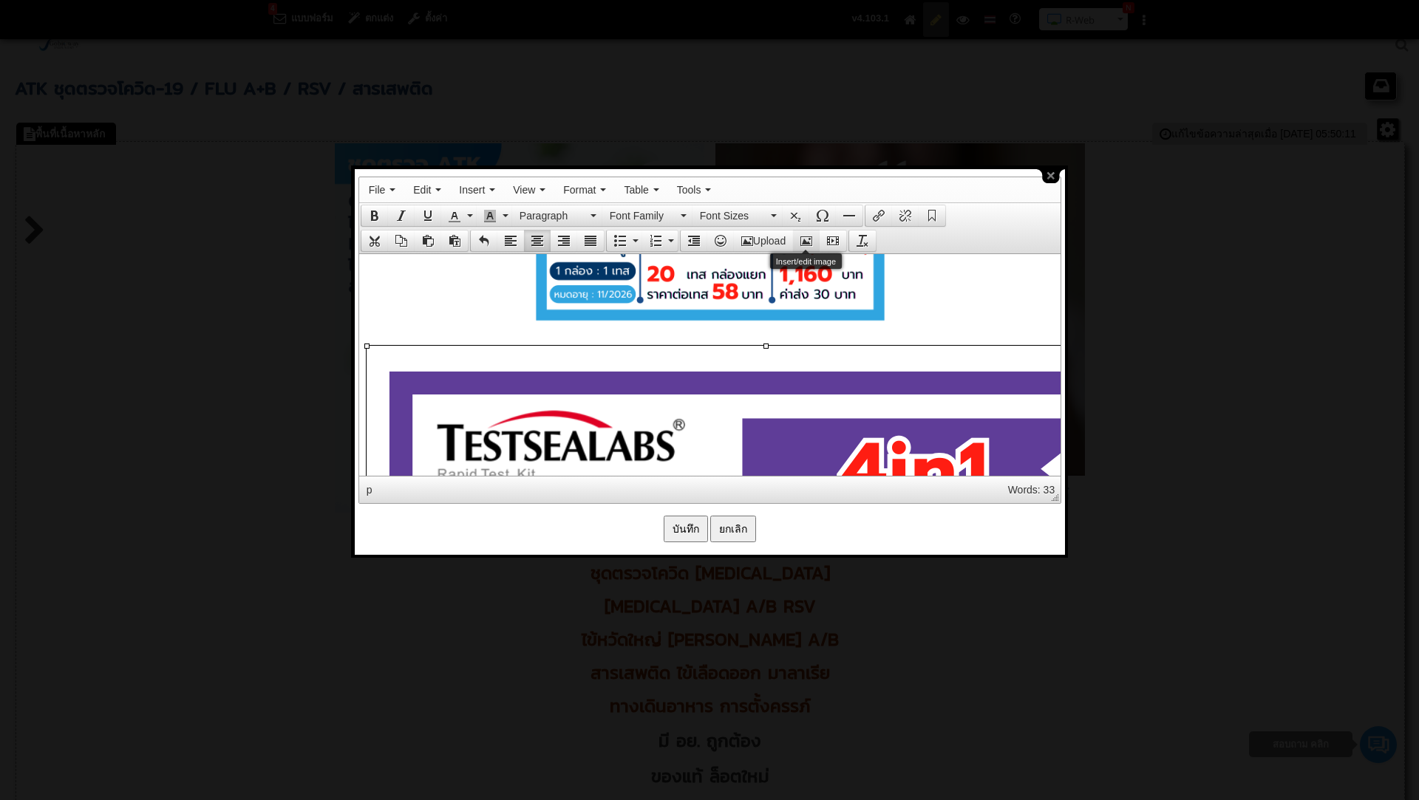
click at [806, 237] on icon "Insert/edit image" at bounding box center [806, 241] width 12 height 12
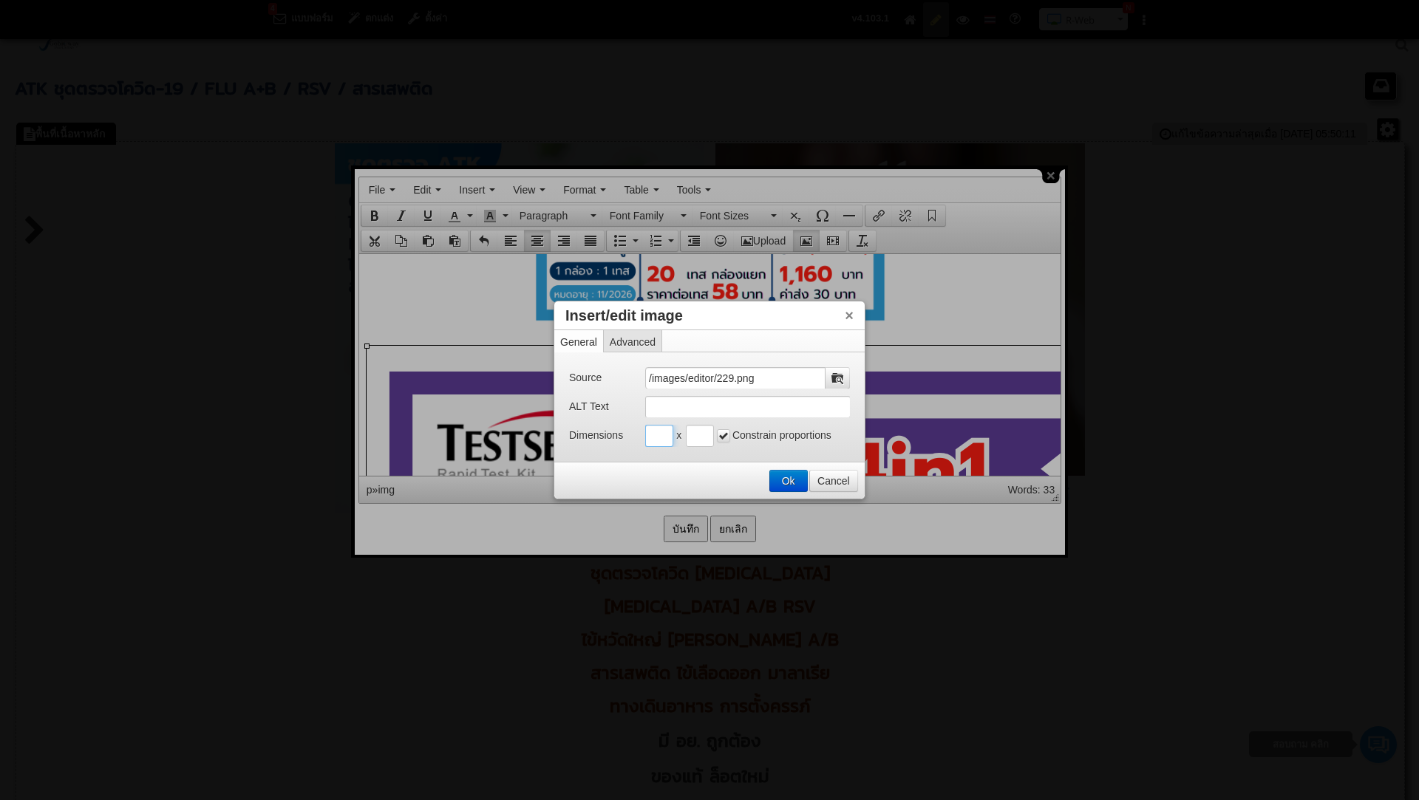
click at [658, 440] on input "Insert/edit image" at bounding box center [659, 436] width 28 height 22
type input "500"
click at [699, 441] on input "Insert/edit image" at bounding box center [700, 436] width 28 height 22
type input "500"
click at [784, 477] on button "Ok" at bounding box center [788, 481] width 37 height 21
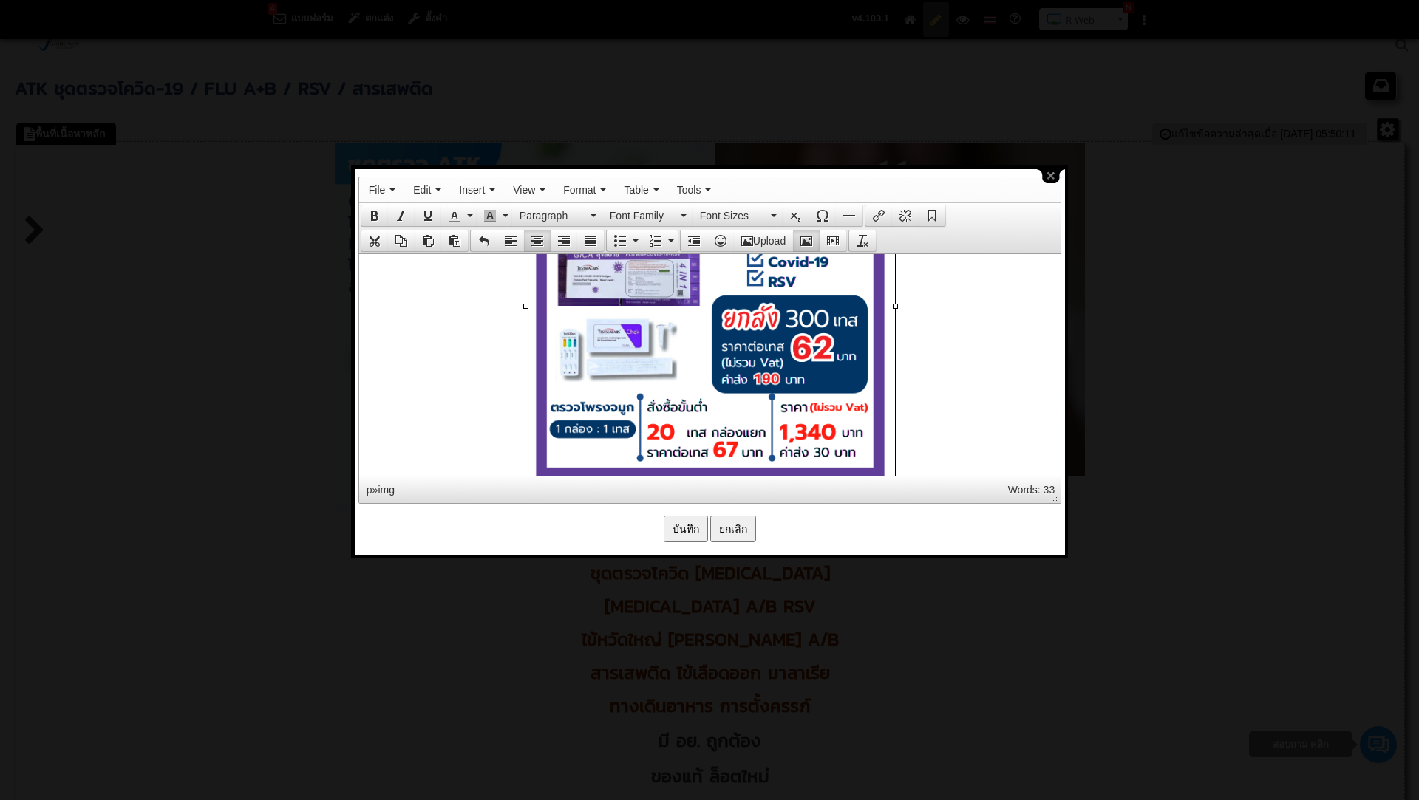
scroll to position [6108, 0]
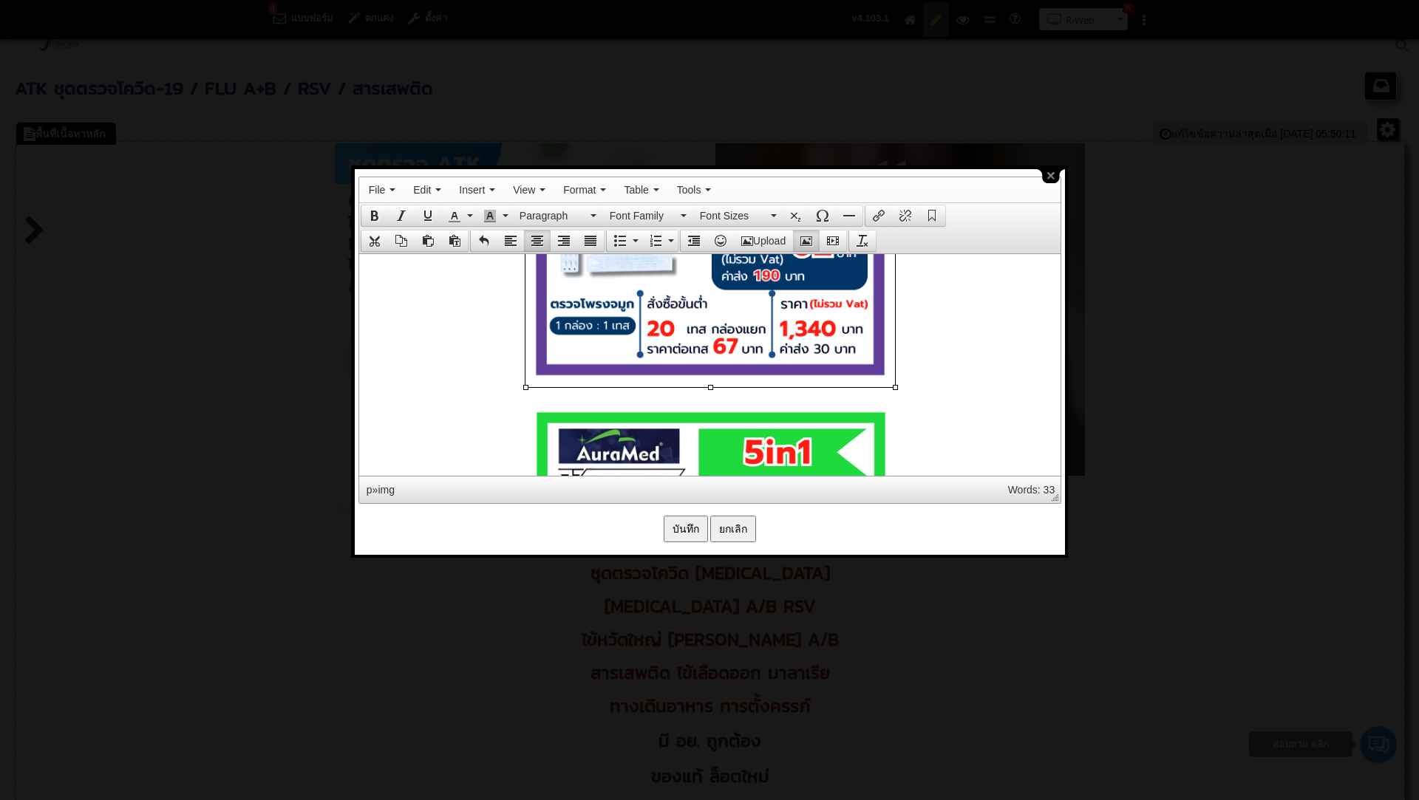
click at [686, 520] on input "บันทึก" at bounding box center [686, 529] width 44 height 27
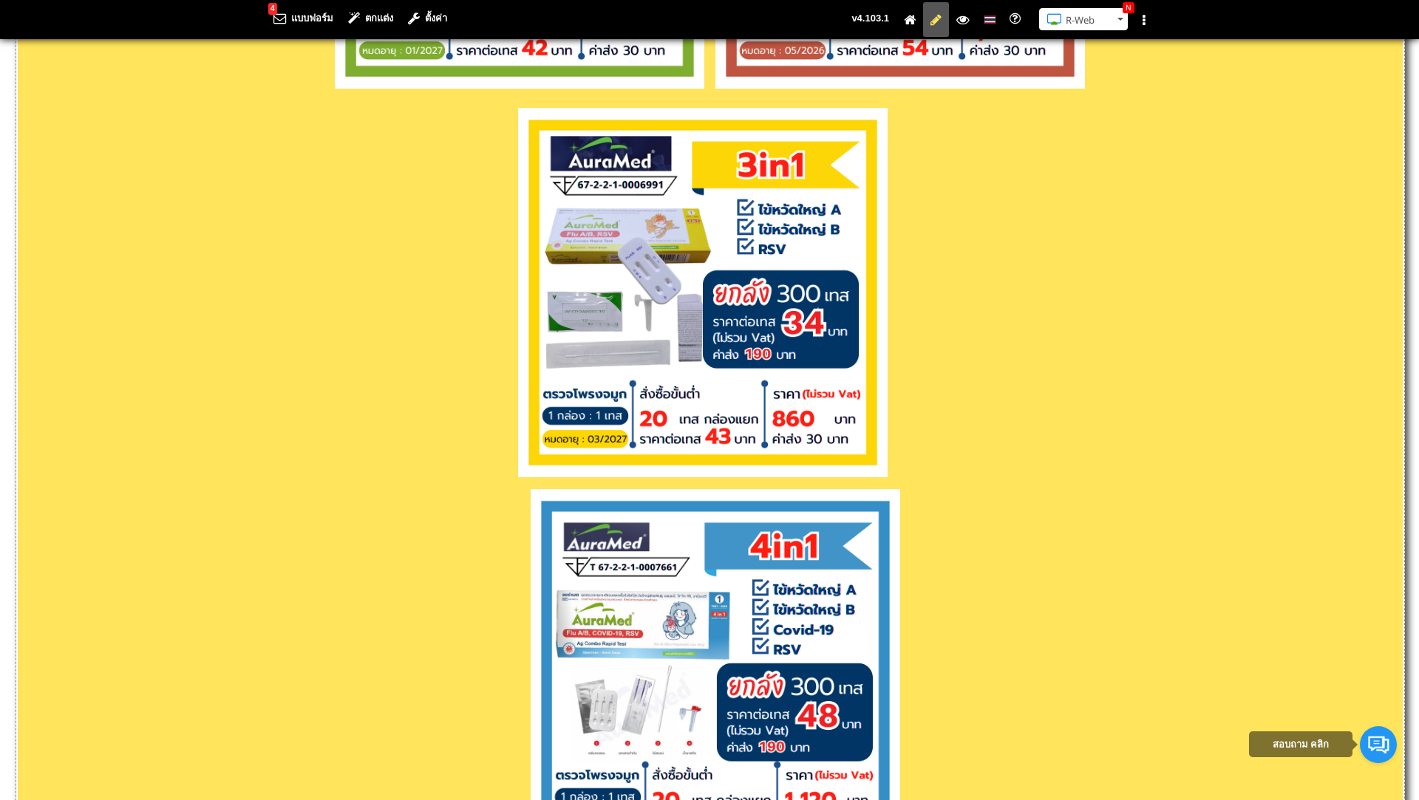
scroll to position [2926, 0]
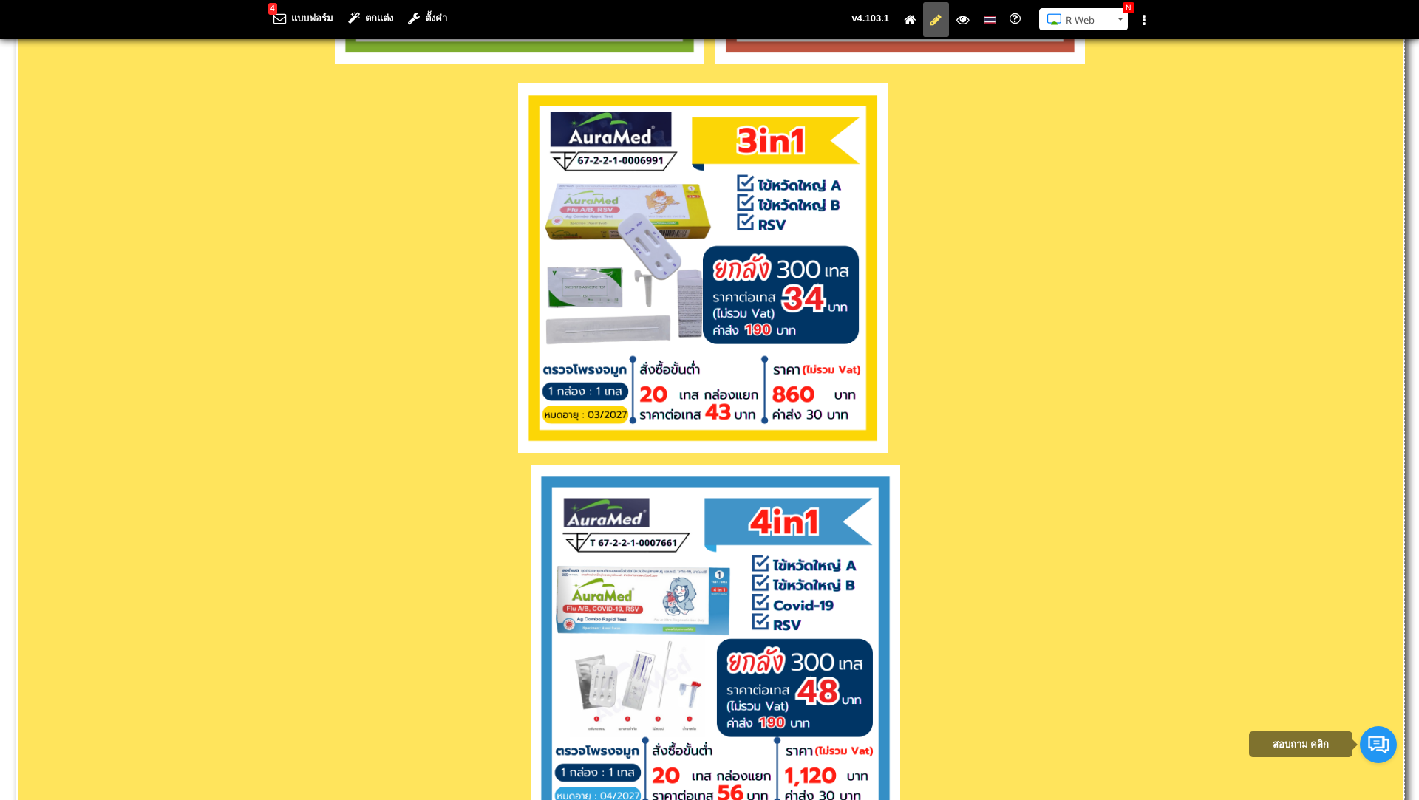
click at [517, 542] on p at bounding box center [710, 652] width 1385 height 374
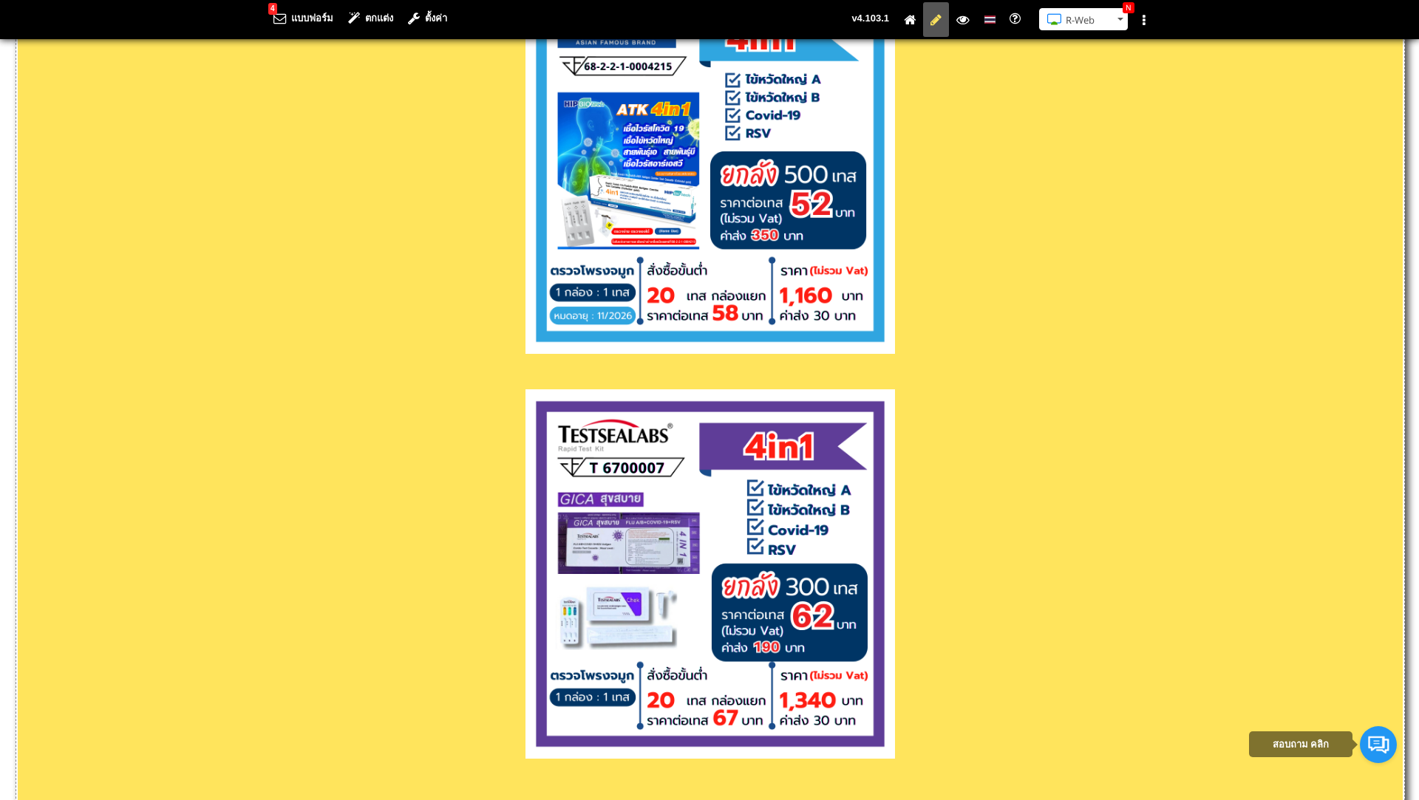
scroll to position [3445, 0]
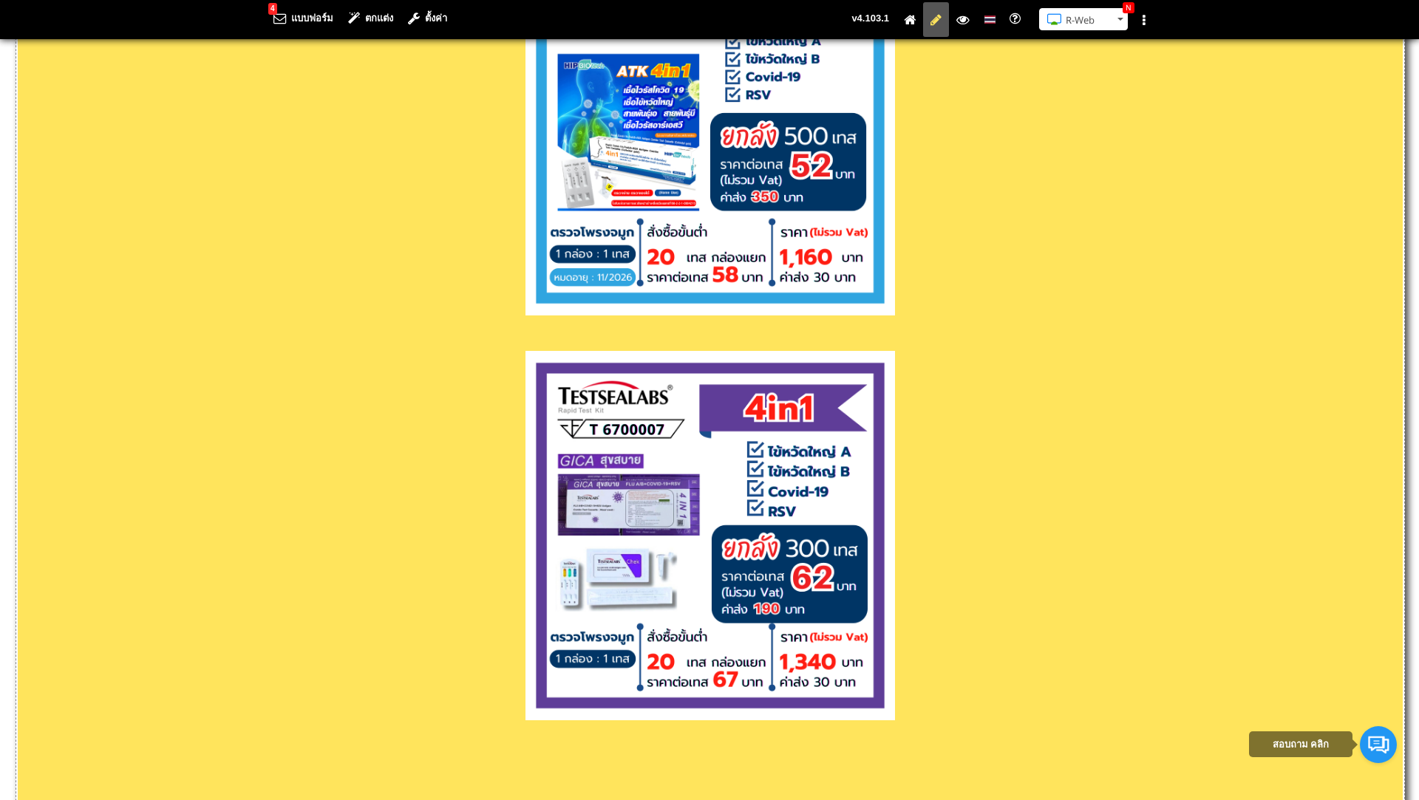
click at [511, 693] on p at bounding box center [710, 538] width 1385 height 374
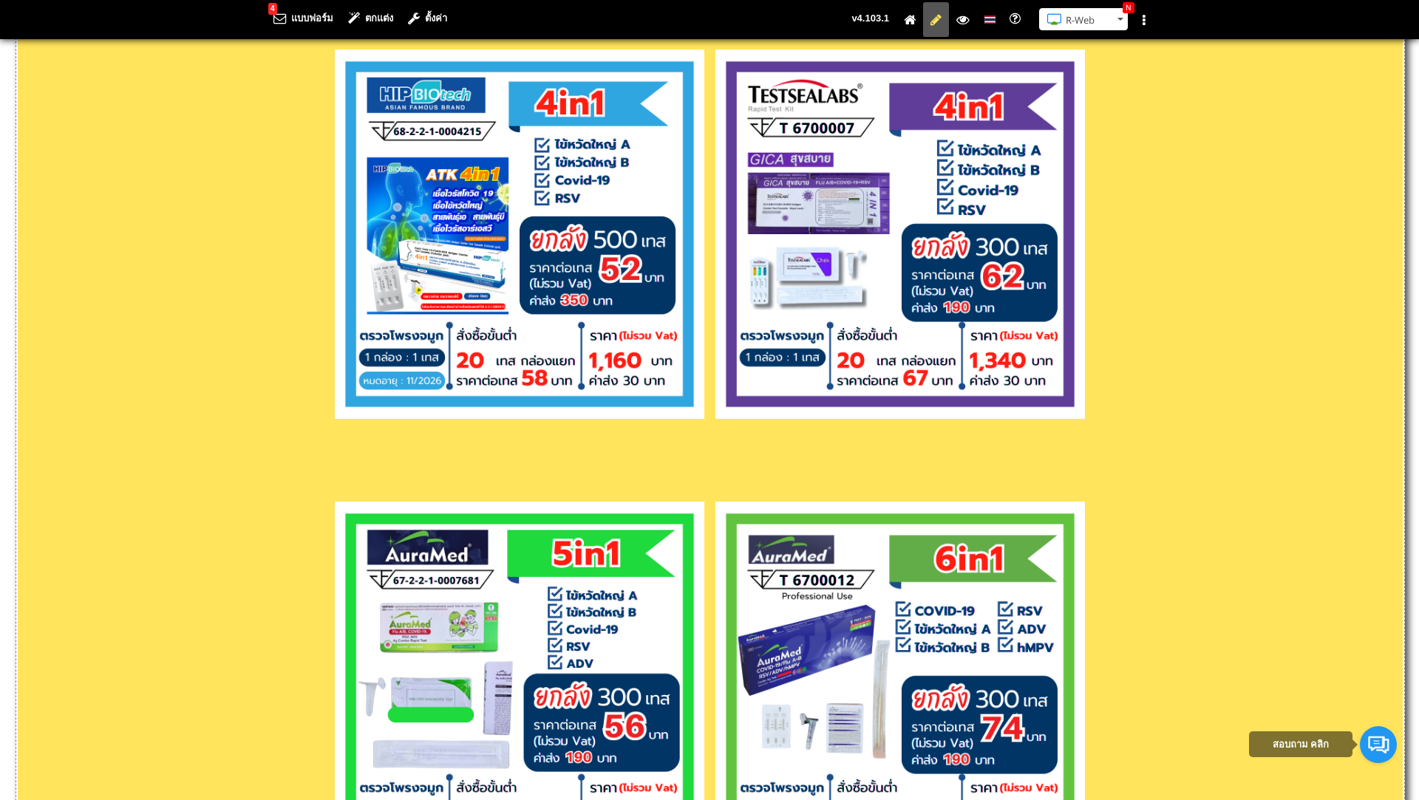
scroll to position [3167, 0]
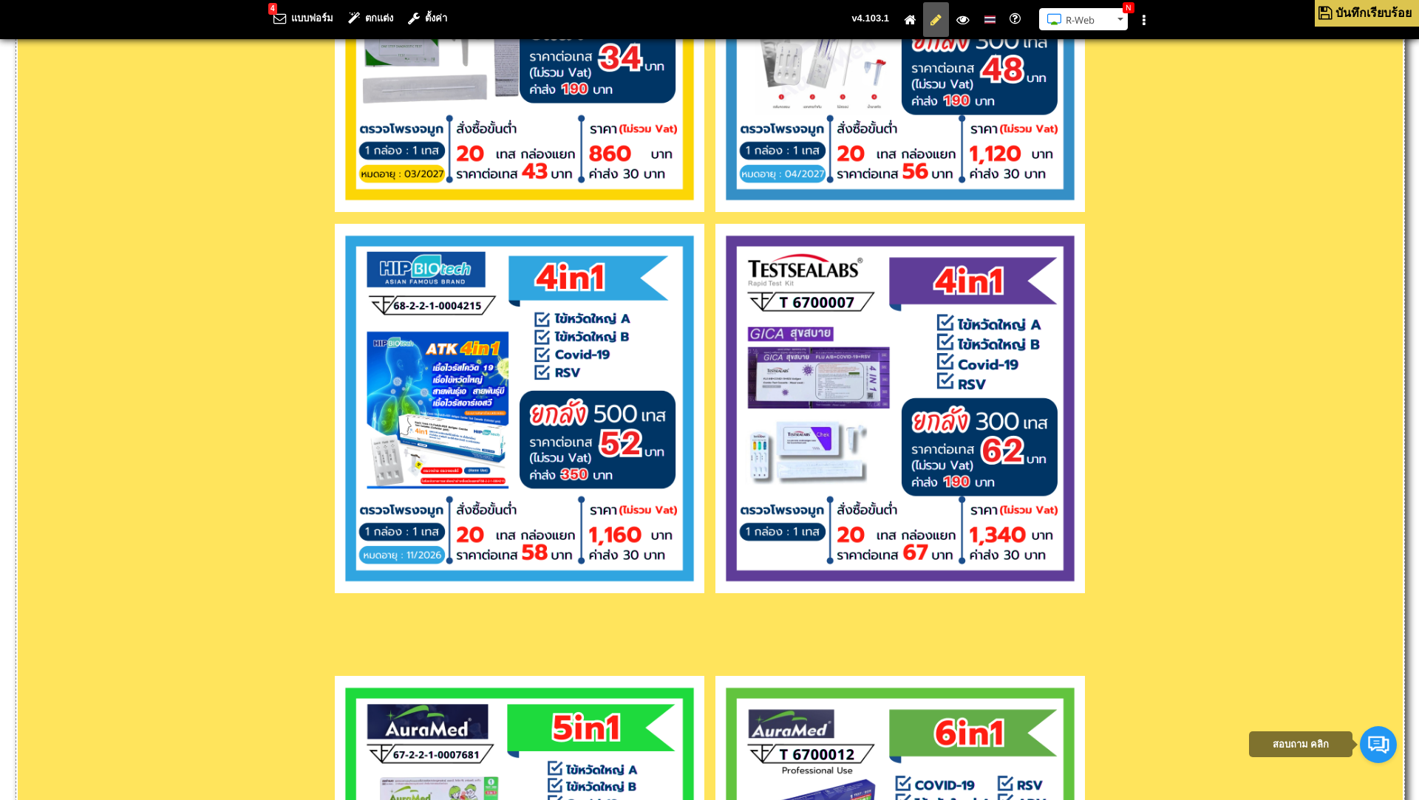
click at [765, 658] on p at bounding box center [710, 660] width 1385 height 16
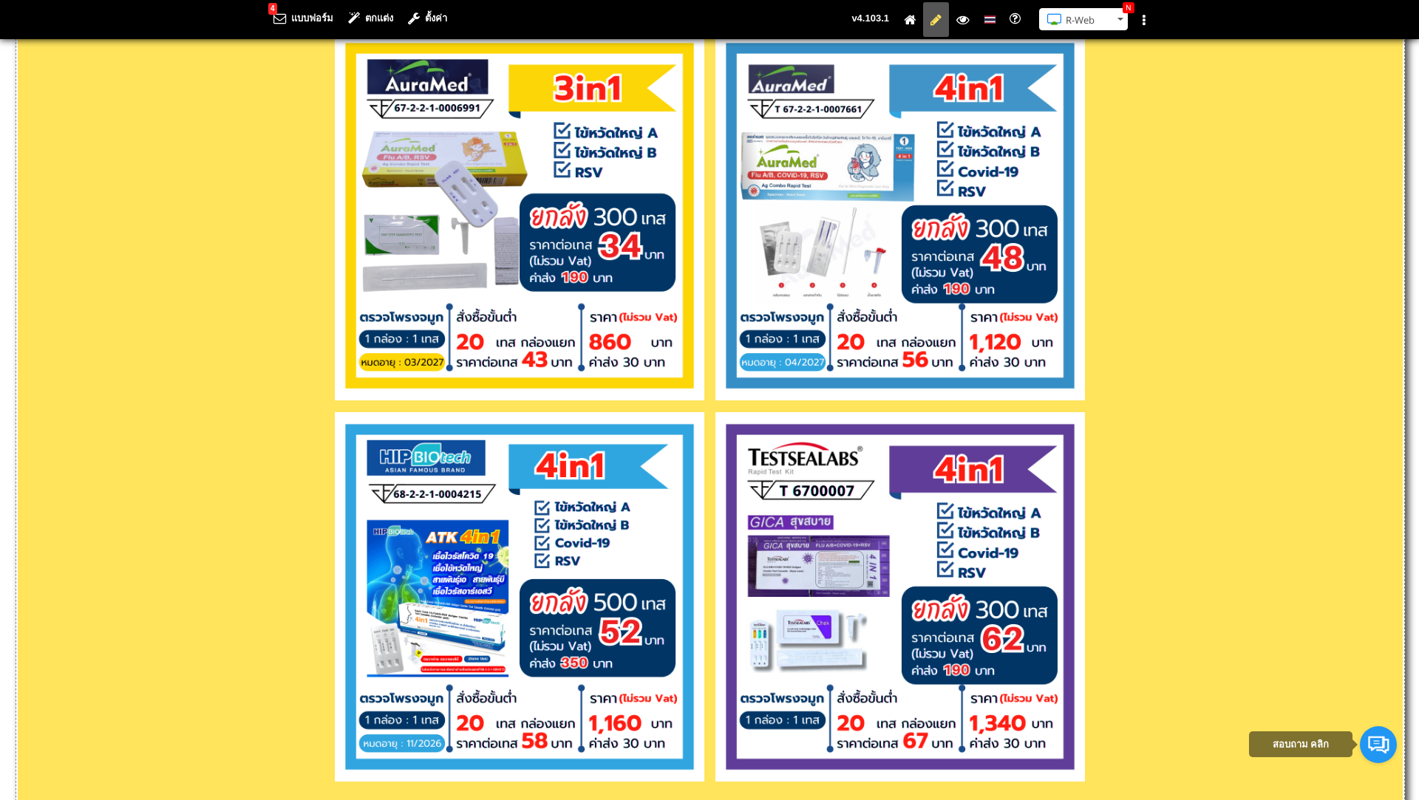
scroll to position [3018, 0]
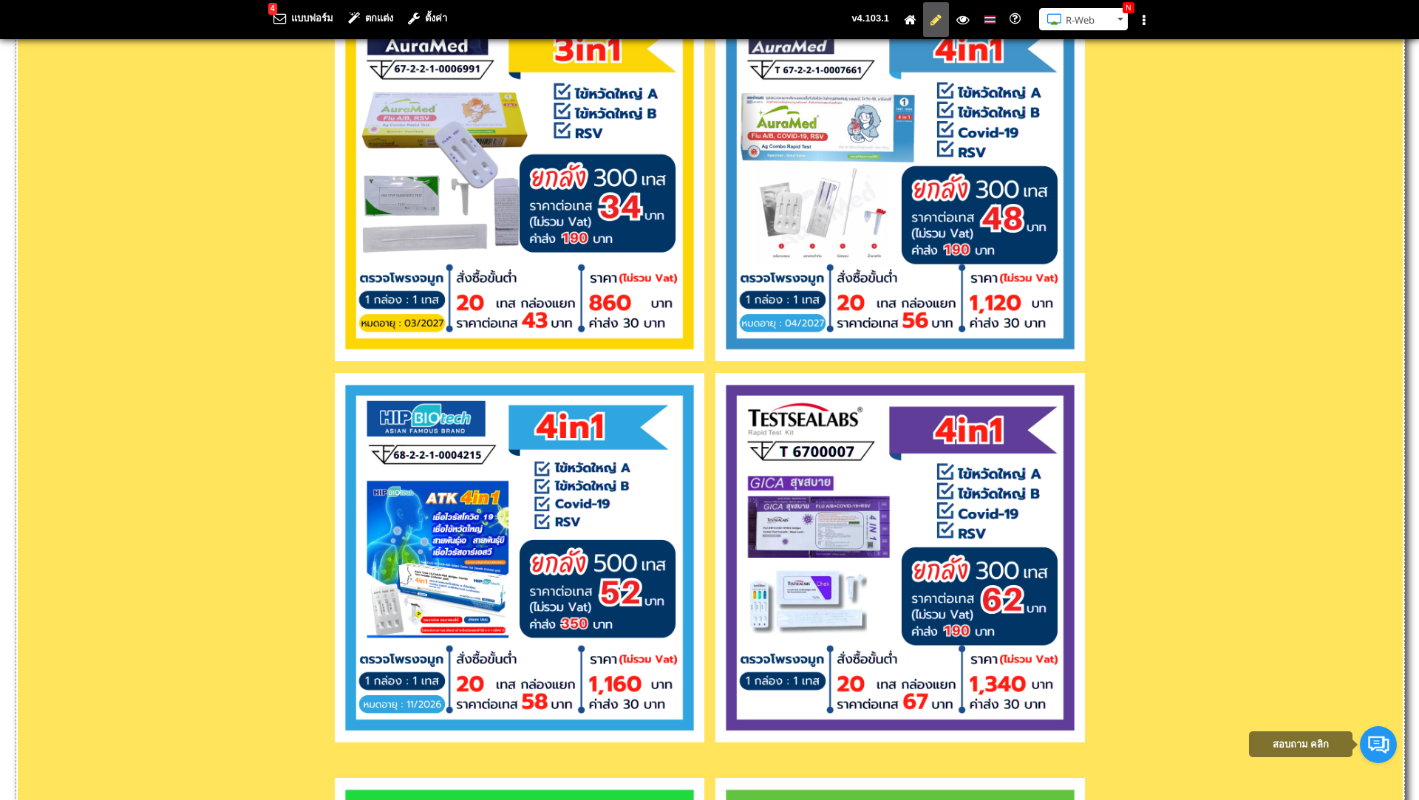
click at [1117, 342] on p at bounding box center [710, 179] width 1385 height 374
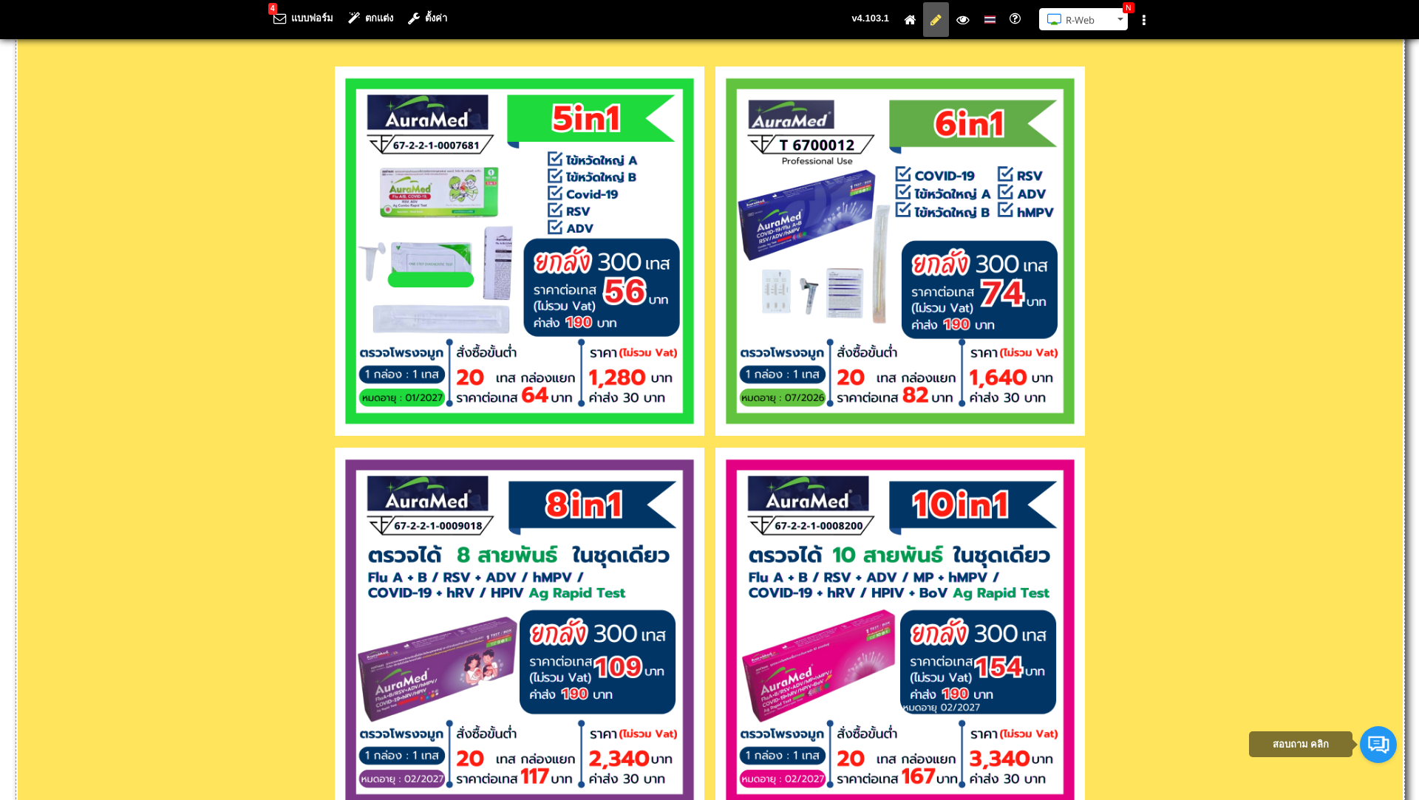
scroll to position [3482, 0]
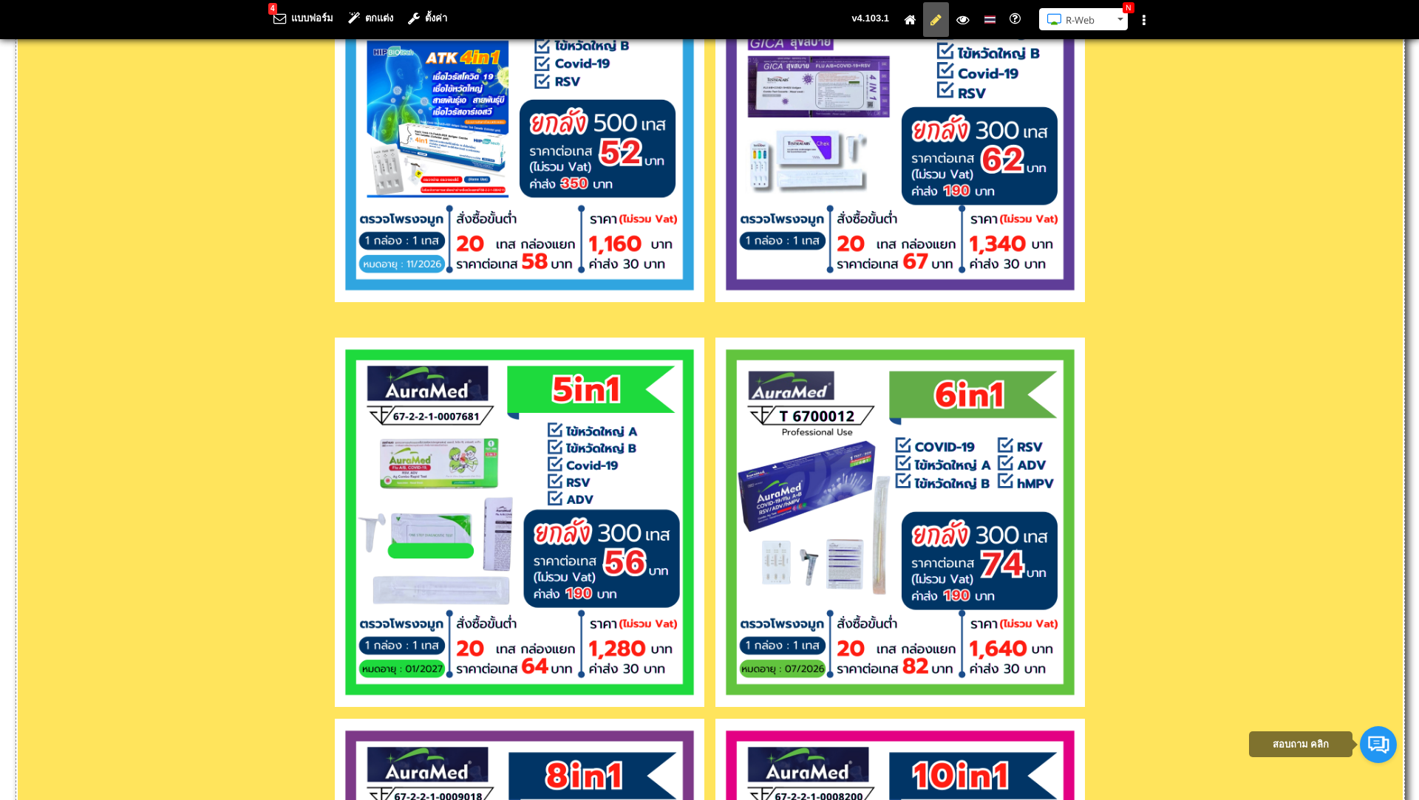
click at [867, 322] on p at bounding box center [710, 322] width 1385 height 16
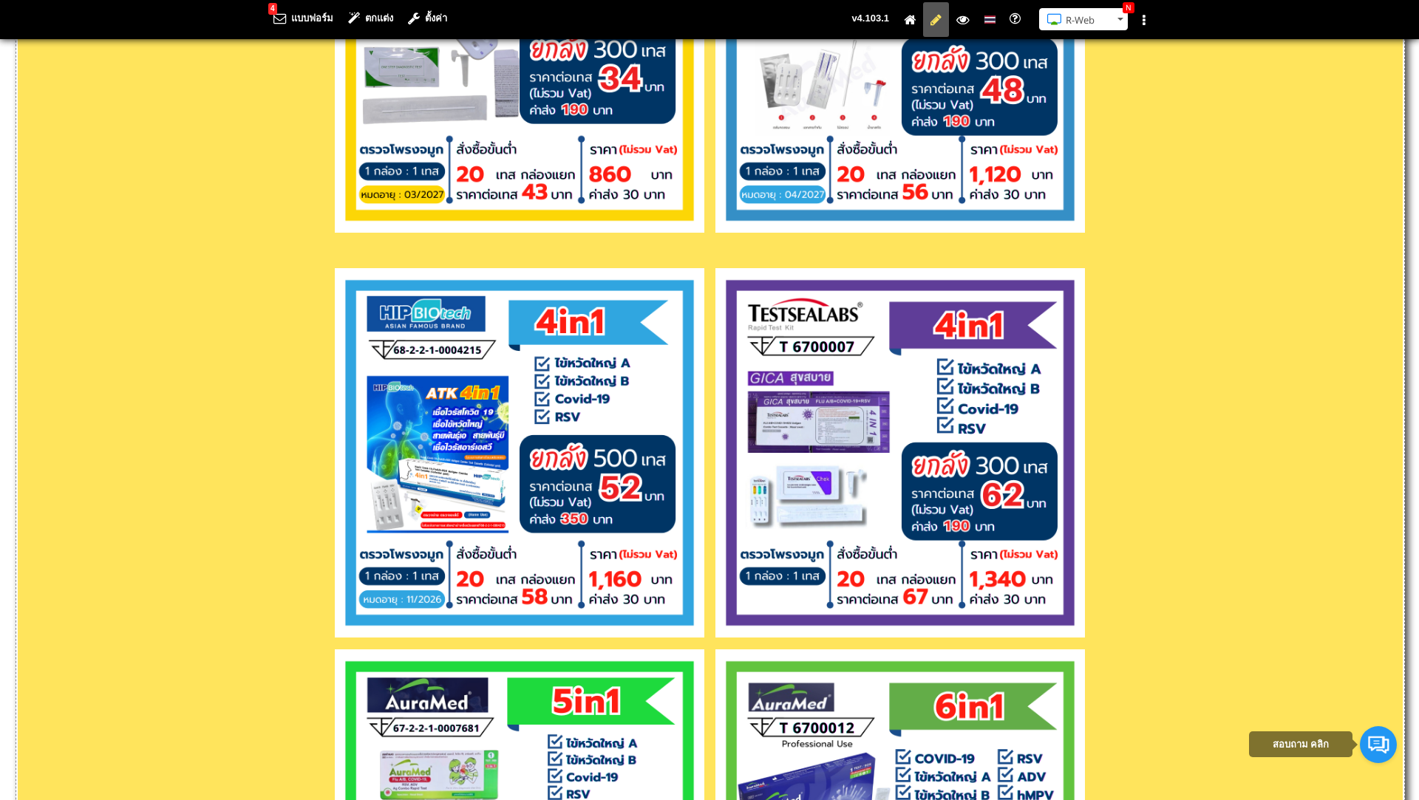
scroll to position [3055, 0]
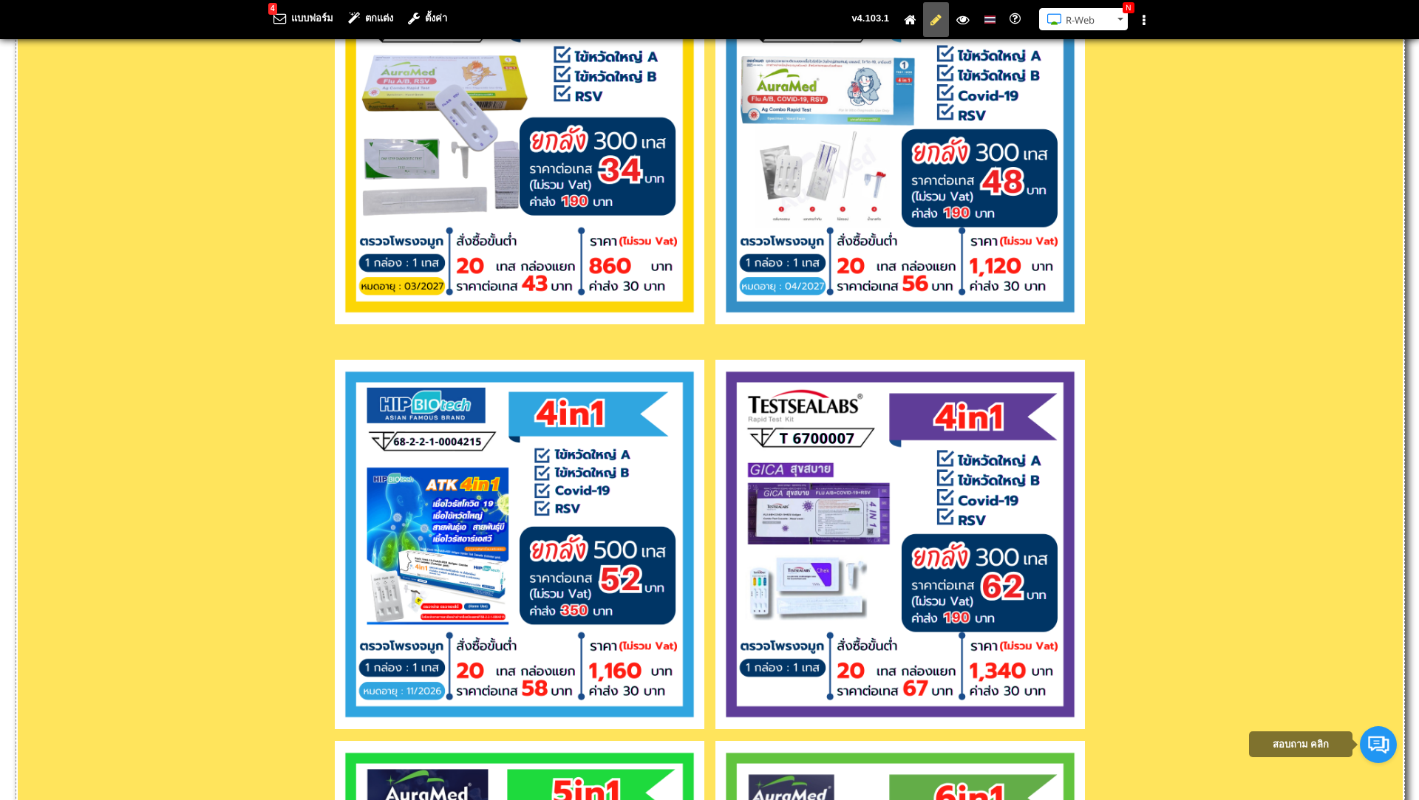
click at [777, 346] on p at bounding box center [710, 344] width 1385 height 16
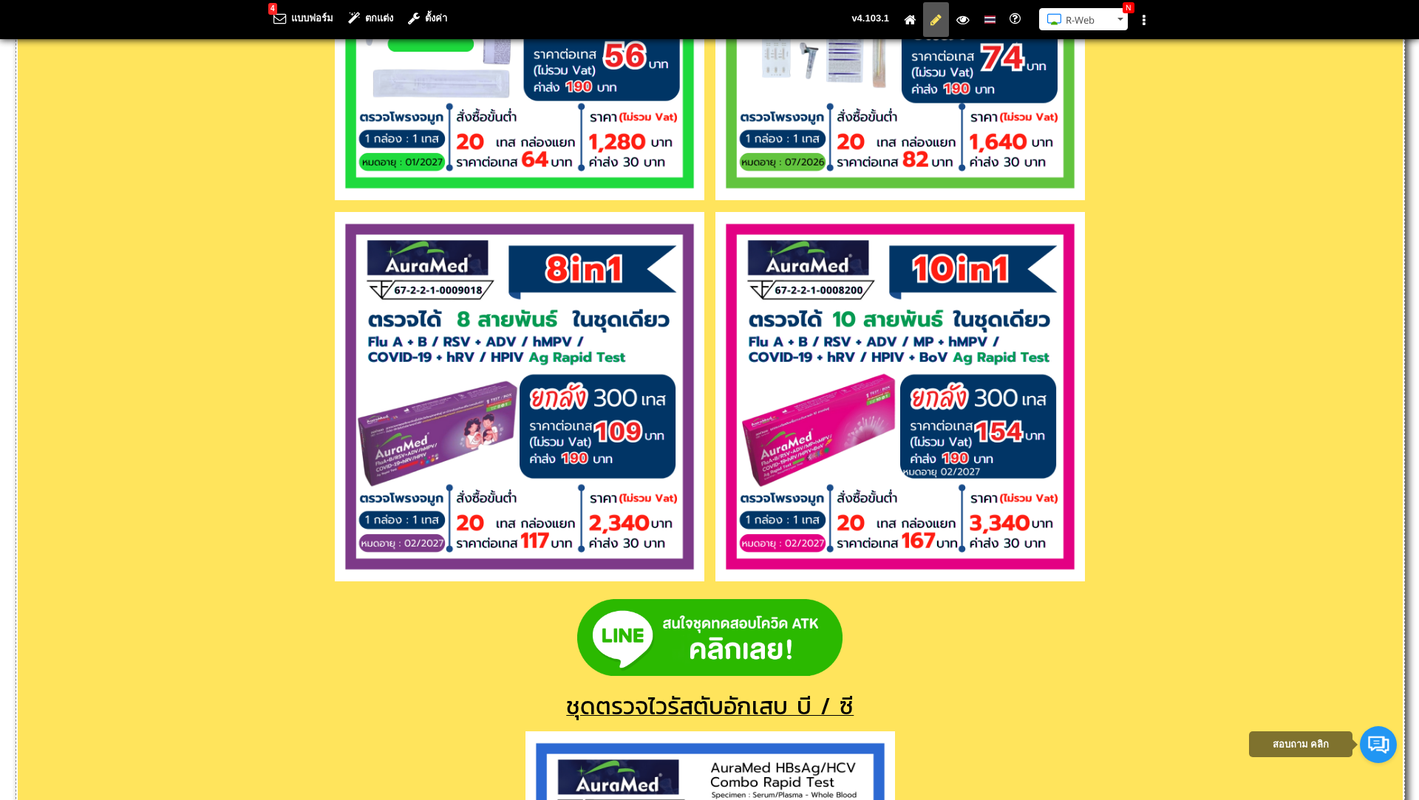
scroll to position [3944, 0]
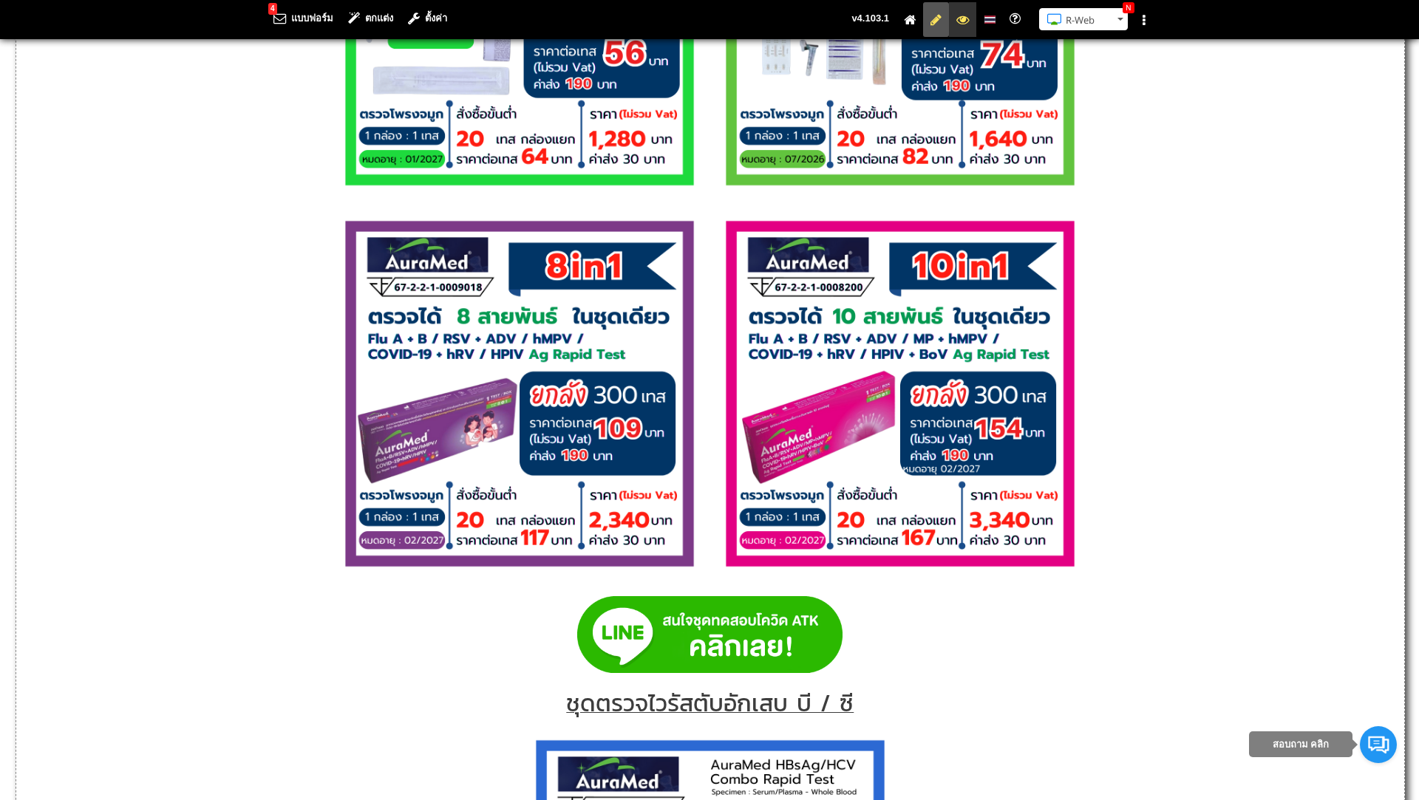
click at [965, 27] on li at bounding box center [962, 19] width 27 height 35
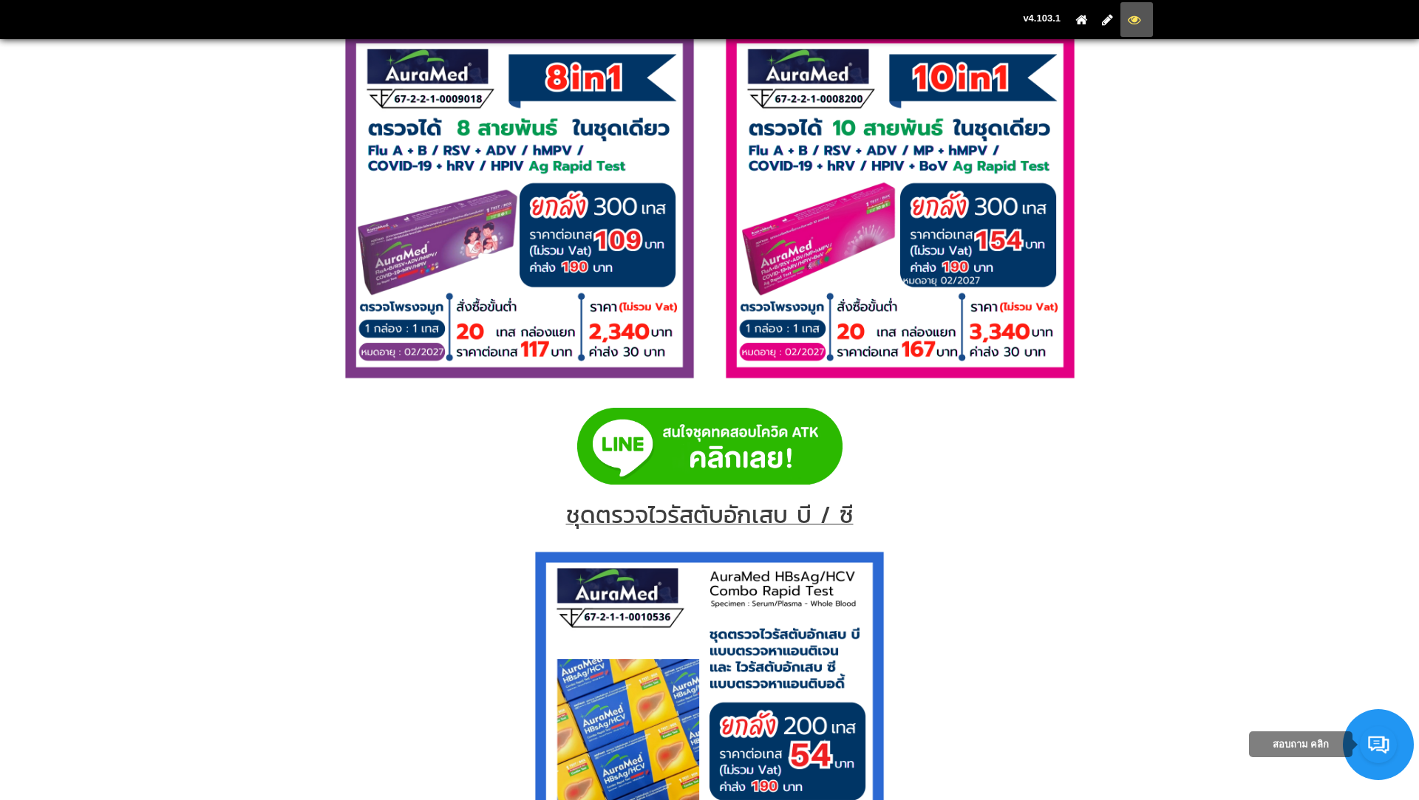
scroll to position [4157, 0]
